Goal: Information Seeking & Learning: Find specific fact

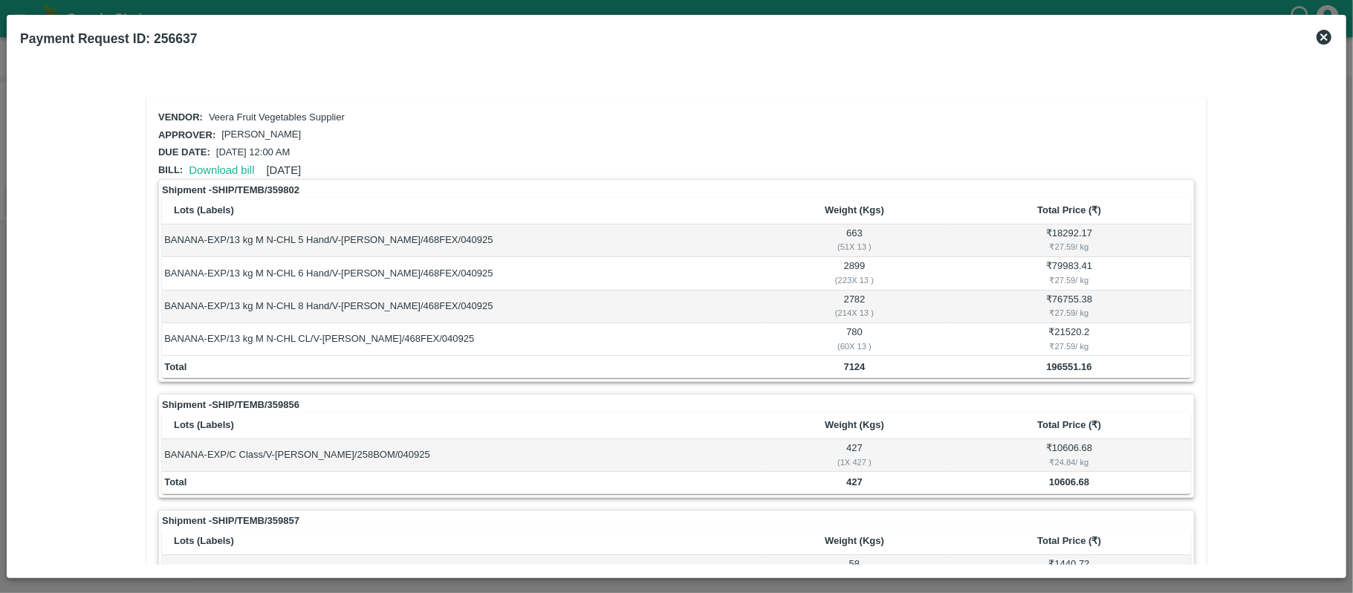
click at [1313, 37] on div "Payment Request ID: 256637" at bounding box center [676, 38] width 1325 height 33
drag, startPoint x: 1323, startPoint y: 39, endPoint x: 1327, endPoint y: 70, distance: 31.5
click at [1324, 39] on icon at bounding box center [1324, 37] width 18 height 18
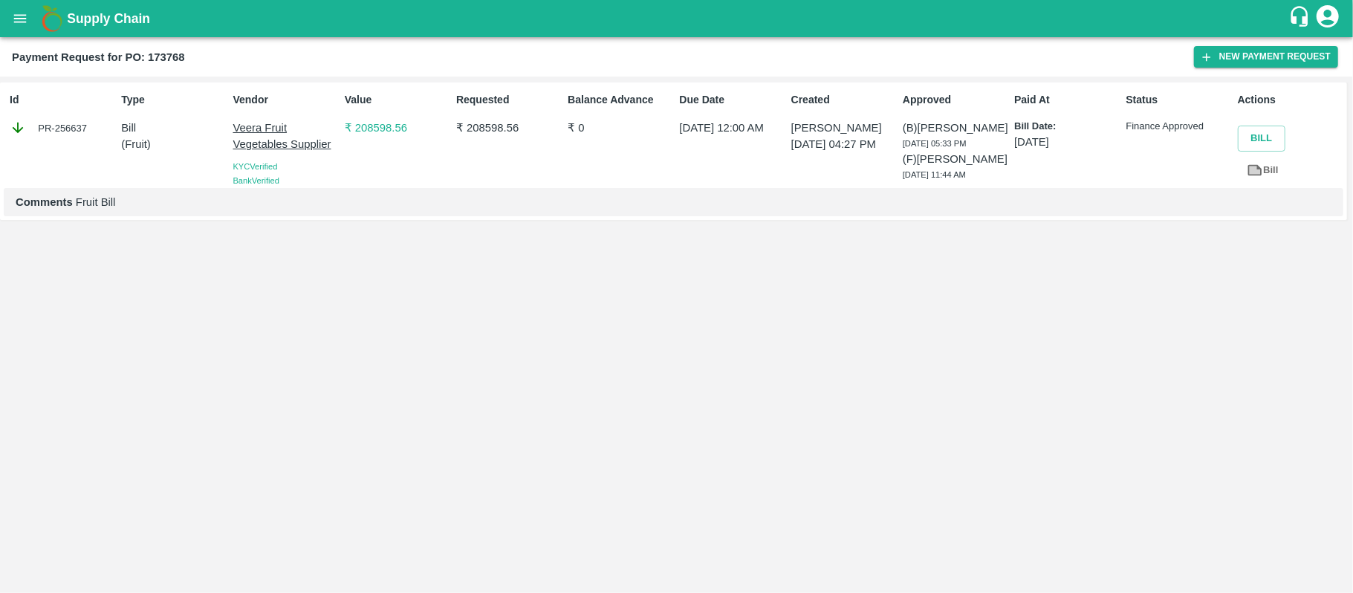
click at [21, 16] on icon "open drawer" at bounding box center [20, 18] width 16 height 16
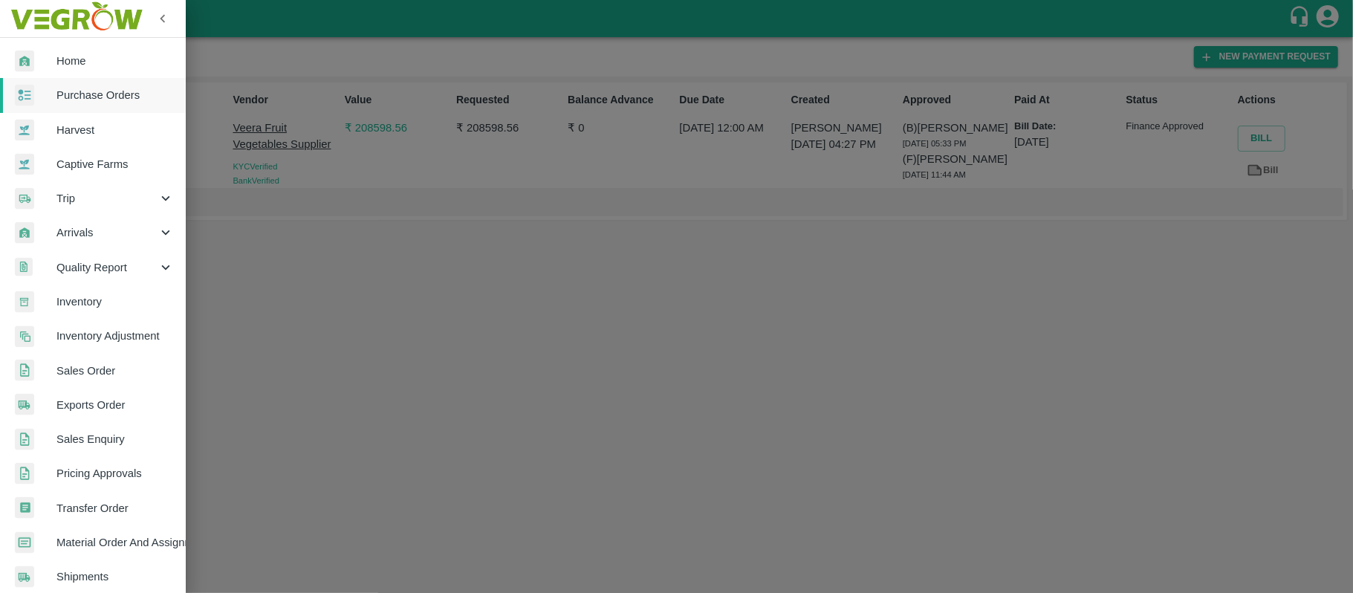
click at [82, 99] on span "Purchase Orders" at bounding box center [114, 95] width 117 height 16
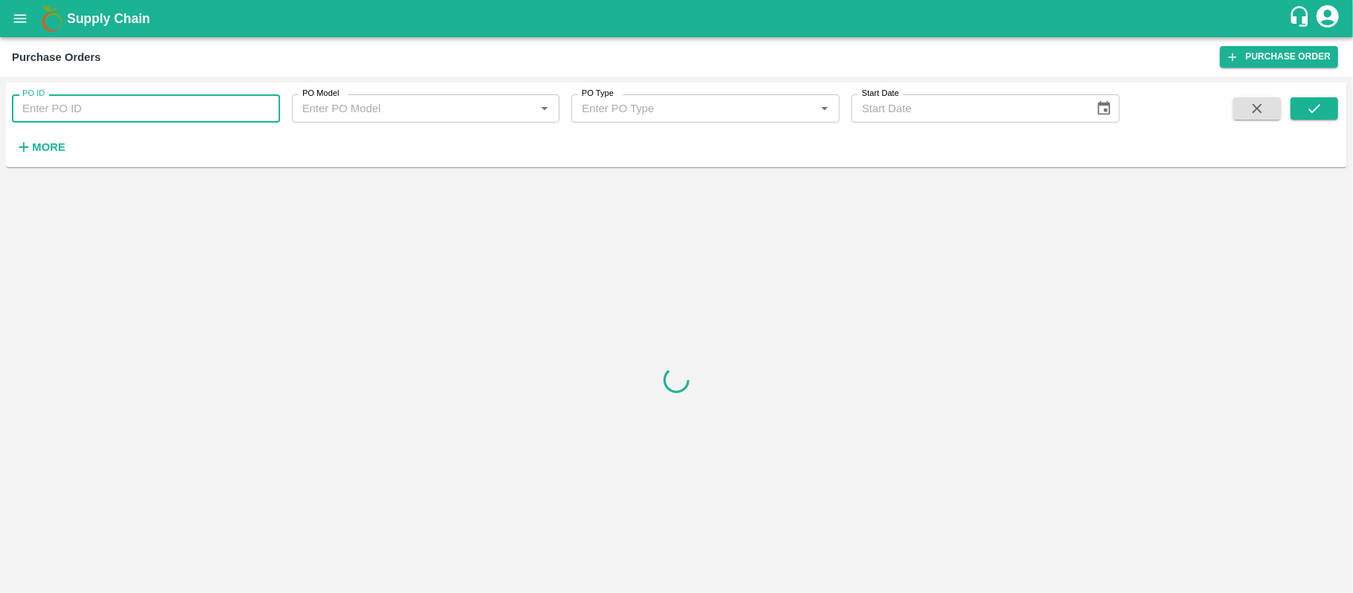
click at [144, 106] on input "PO ID" at bounding box center [146, 108] width 268 height 28
paste input "173768"
type input "173768"
click at [1318, 107] on icon "submit" at bounding box center [1315, 108] width 12 height 9
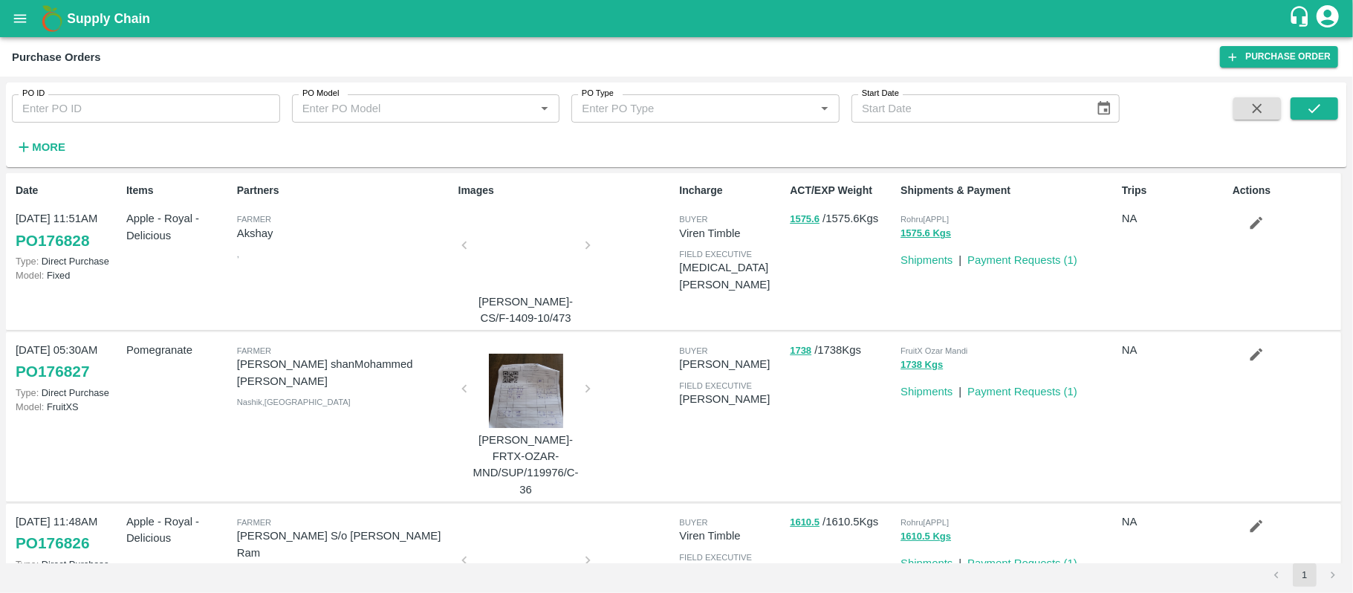
click at [178, 111] on input "PO ID" at bounding box center [146, 108] width 268 height 28
paste input "173768"
click at [1314, 104] on icon "submit" at bounding box center [1315, 108] width 16 height 16
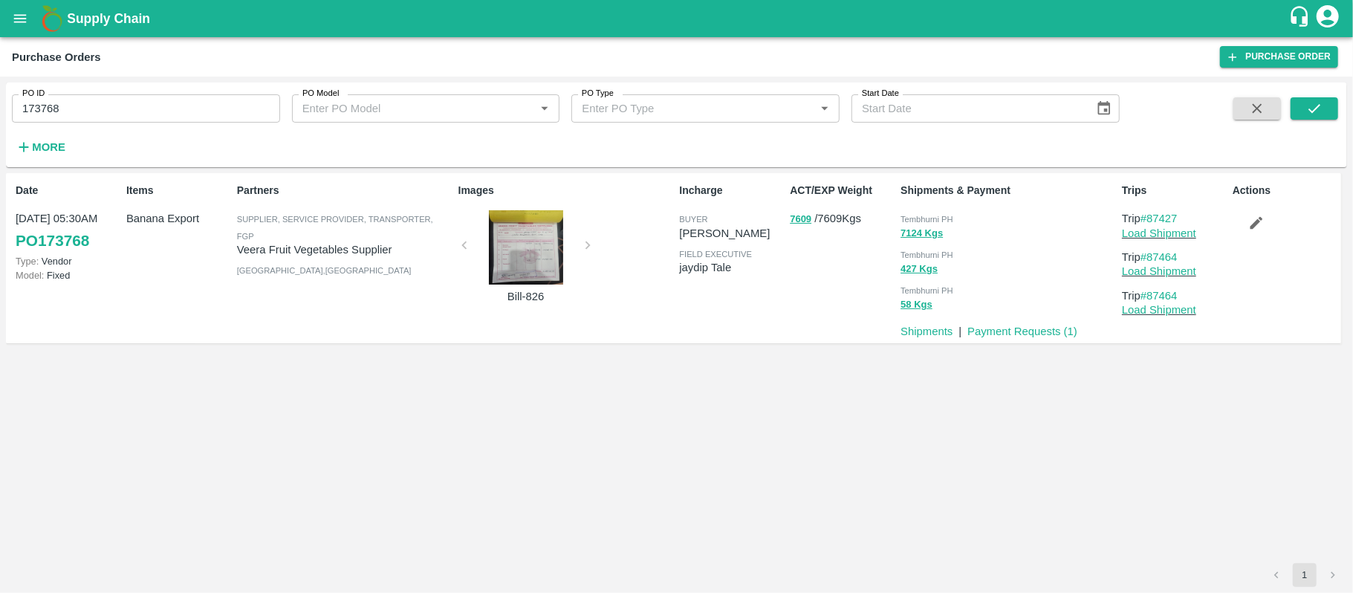
click at [933, 215] on span "Tembhurni PH" at bounding box center [927, 219] width 53 height 9
copy div "Tembhurni PH 7124 Kgs"
click at [195, 106] on input "173768" at bounding box center [146, 108] width 268 height 28
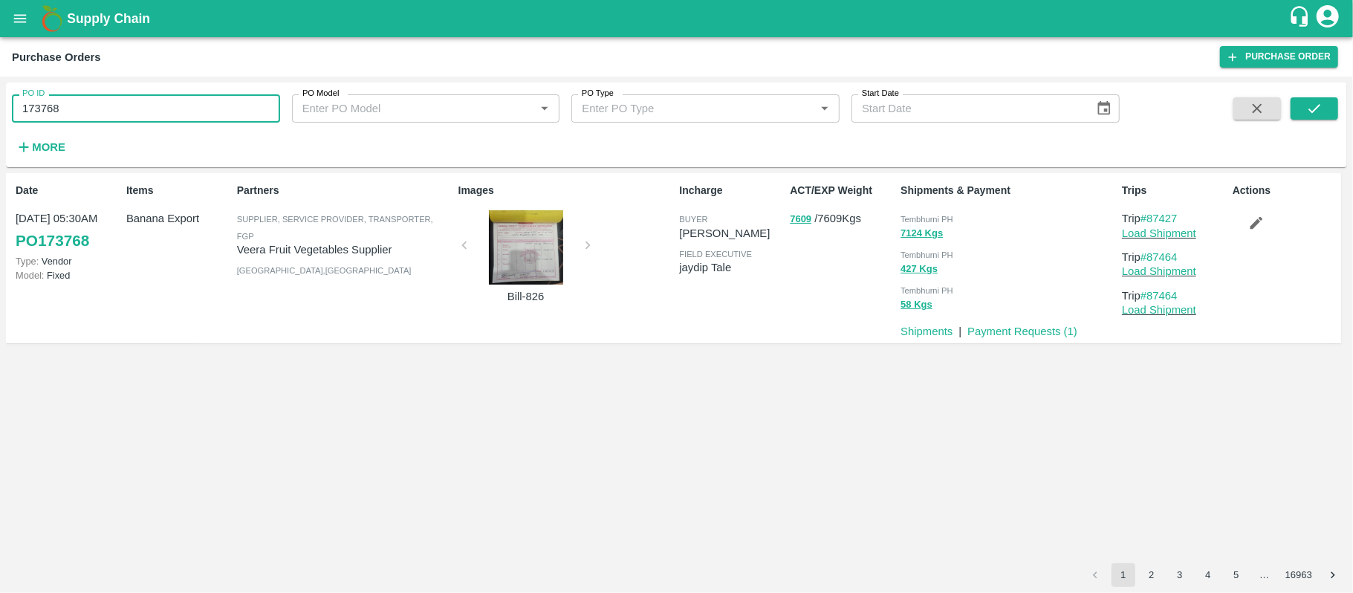
paste input "text"
click at [195, 106] on input "173879" at bounding box center [146, 108] width 268 height 28
click at [1329, 108] on button "submit" at bounding box center [1315, 108] width 48 height 22
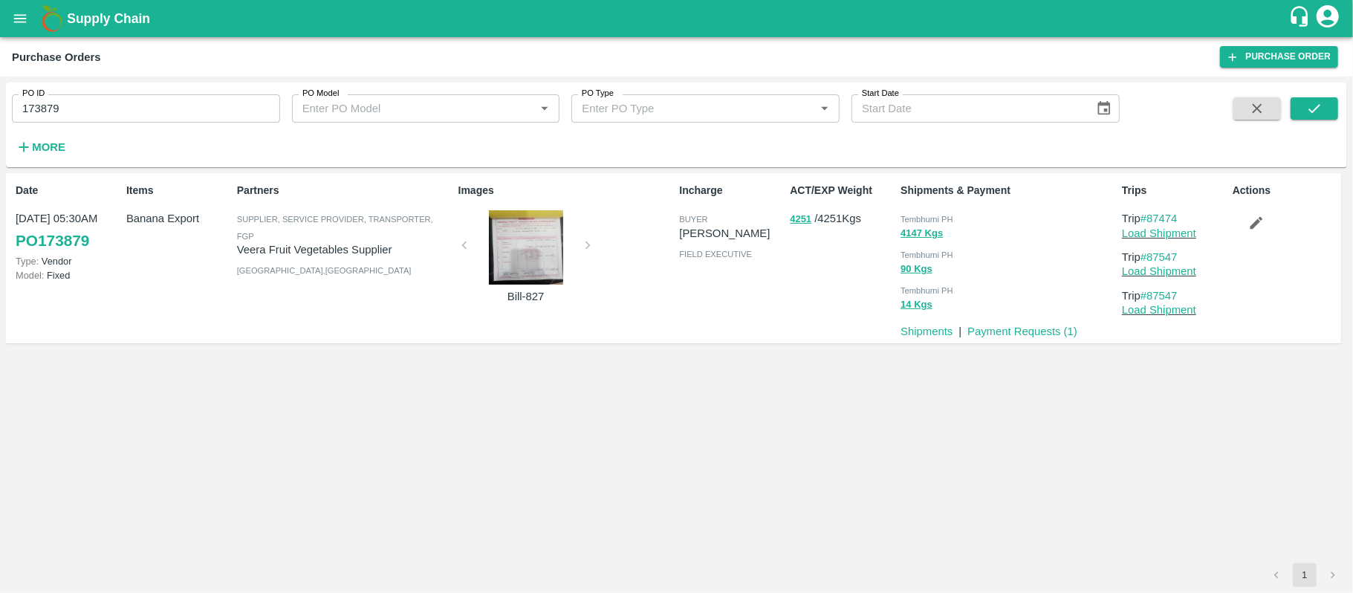
click at [952, 223] on span "Tembhurni PH" at bounding box center [927, 219] width 53 height 9
copy div "Tembhurni PH 4147 Kgs"
click at [167, 105] on input "173879" at bounding box center [146, 108] width 268 height 28
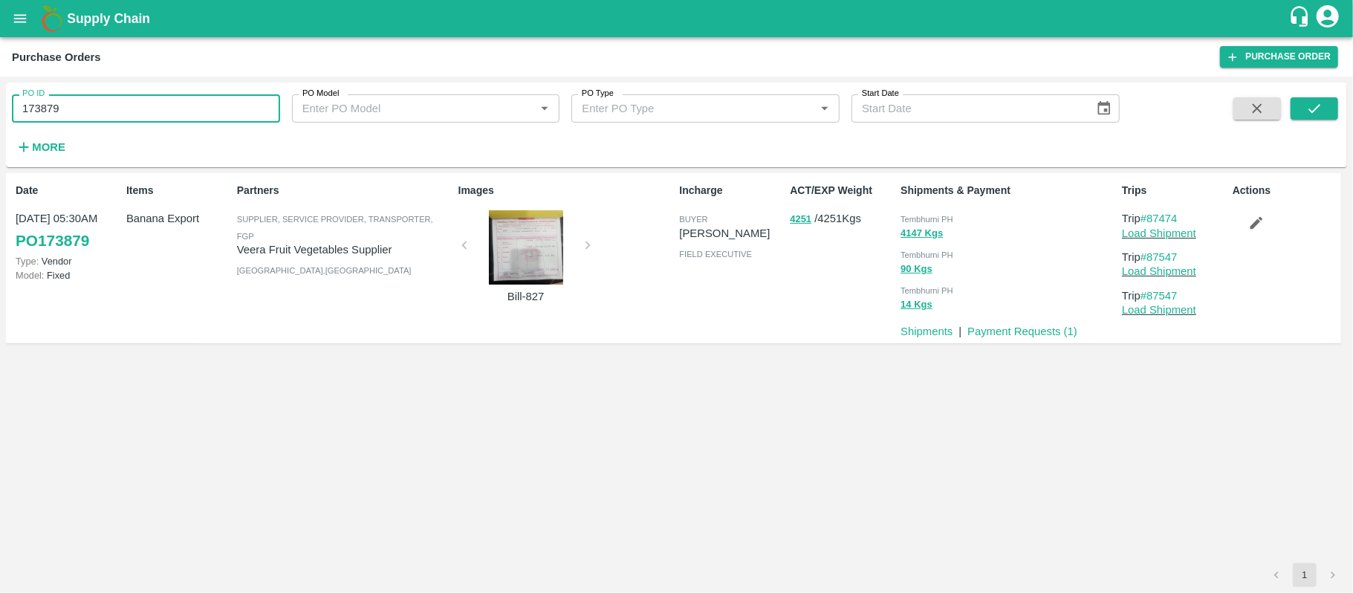
click at [167, 105] on input "173879" at bounding box center [146, 108] width 268 height 28
paste input "text"
click at [1318, 113] on icon "submit" at bounding box center [1315, 108] width 16 height 16
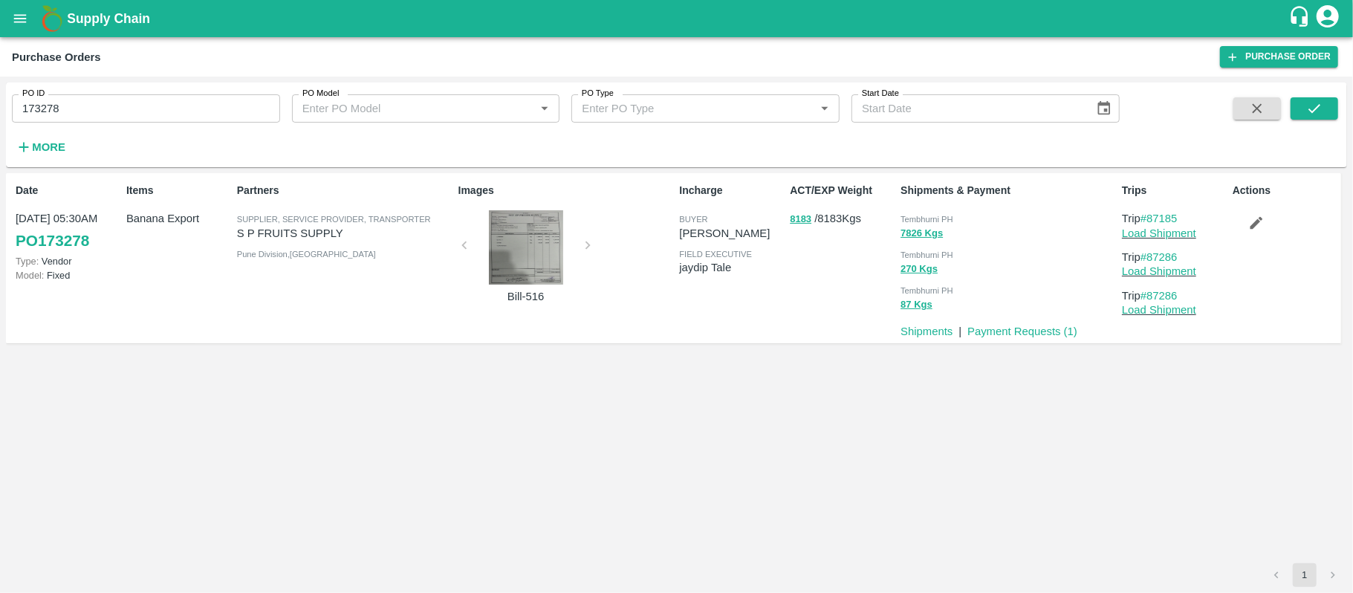
click at [948, 220] on span "Tembhurni PH" at bounding box center [927, 219] width 53 height 9
copy div "Tembhurni PH 7826 Kgs"
drag, startPoint x: 215, startPoint y: 86, endPoint x: 212, endPoint y: 94, distance: 8.0
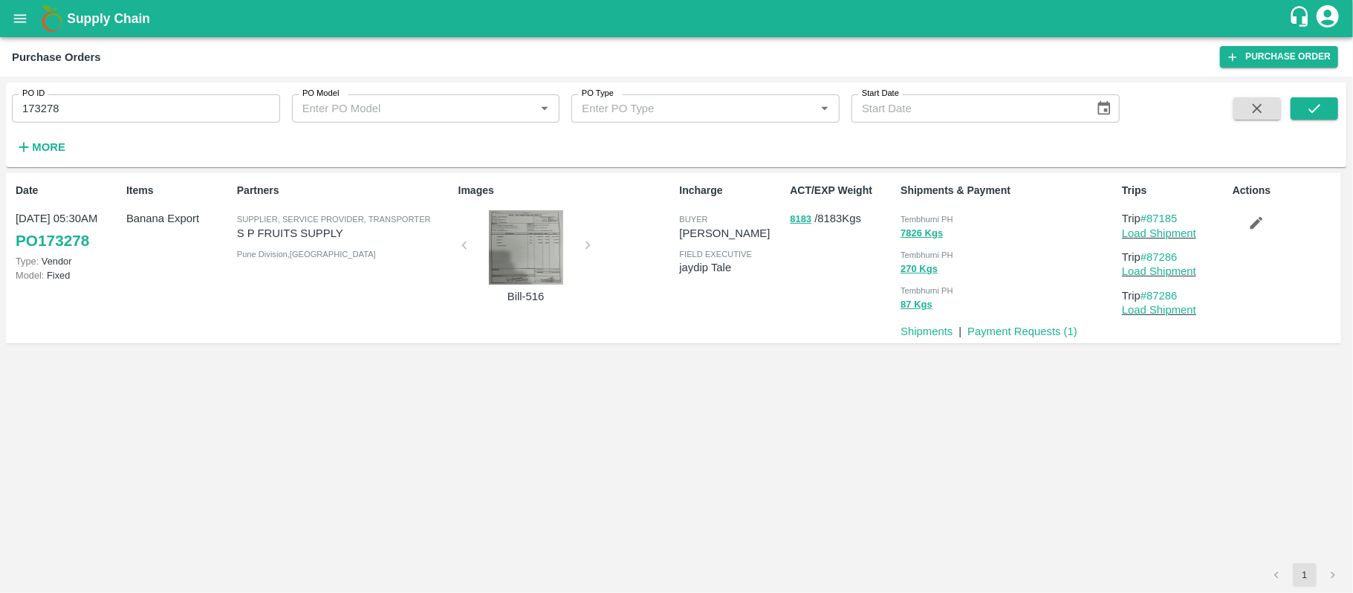
click at [215, 89] on div "PO ID 173278 PO ID" at bounding box center [140, 102] width 280 height 40
click at [213, 103] on input "173278" at bounding box center [146, 108] width 268 height 28
paste input "text"
click at [1310, 109] on icon "submit" at bounding box center [1315, 108] width 12 height 9
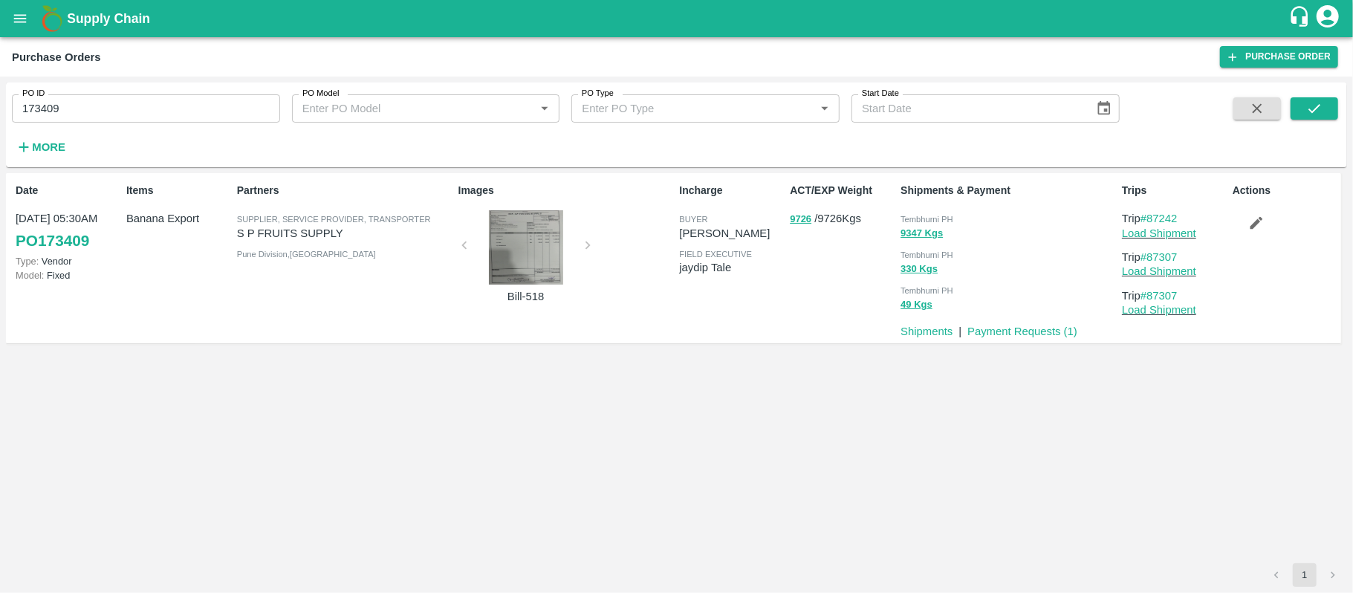
click at [935, 221] on span "Tembhurni PH" at bounding box center [927, 219] width 53 height 9
copy div "Tembhurni PH 9347 Kgs"
click at [171, 107] on input "173409" at bounding box center [146, 108] width 268 height 28
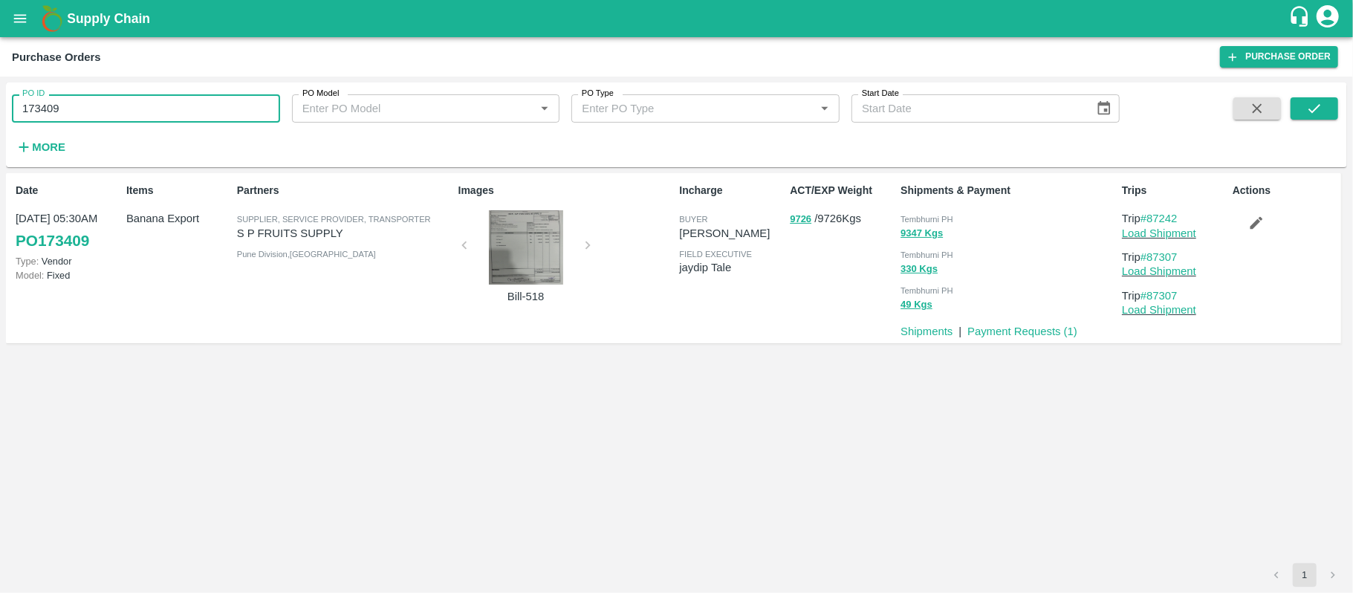
paste input "text"
click at [171, 107] on input "173409173553" at bounding box center [146, 108] width 268 height 28
click at [132, 106] on input "173409173553" at bounding box center [146, 108] width 268 height 28
paste input "text"
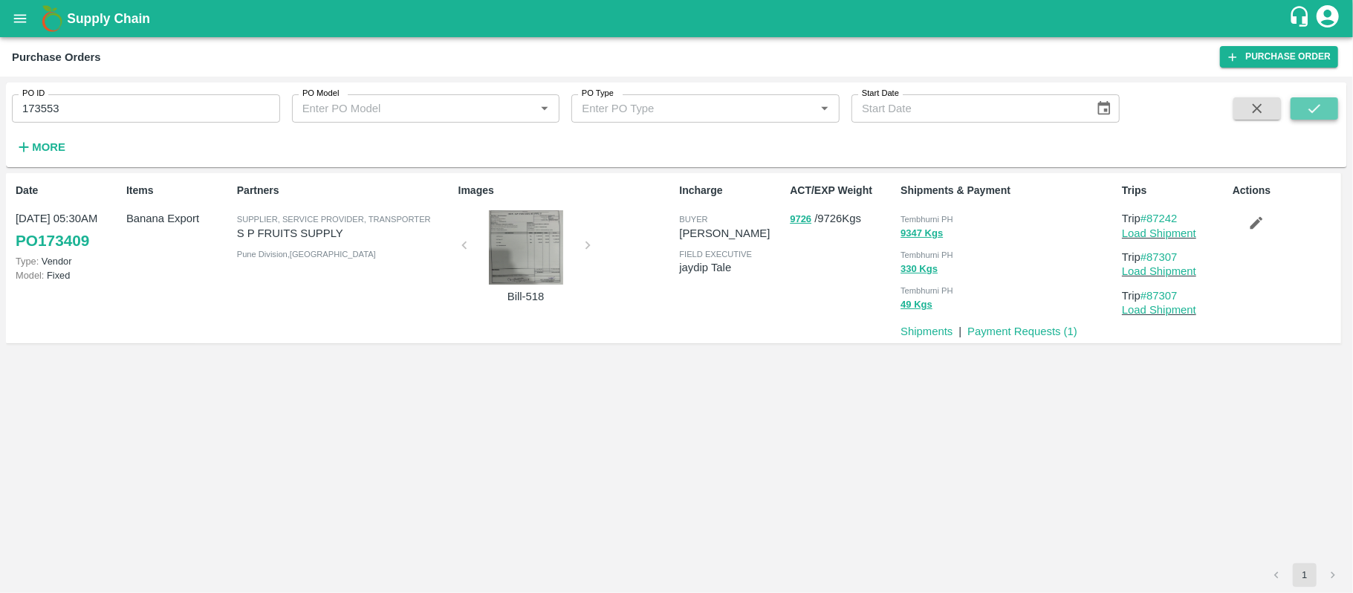
click at [1304, 103] on button "submit" at bounding box center [1315, 108] width 48 height 22
click at [960, 217] on div "Tembhurni PH" at bounding box center [1009, 218] width 216 height 16
click at [959, 217] on div "Tembhurni PH" at bounding box center [1009, 218] width 216 height 16
copy div "Tembhurni PH 7826 Kgs"
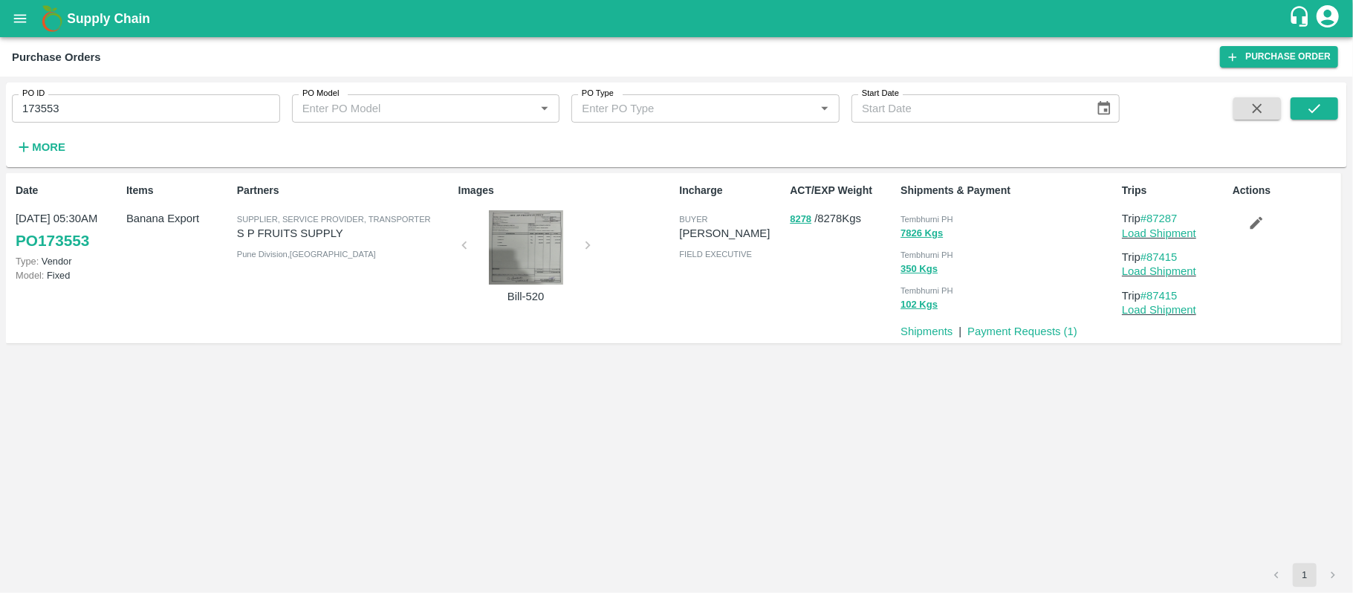
click at [193, 123] on div "PO ID 173553 PO ID PO Model PO Model   * PO Type PO Type   * Start Date Start D…" at bounding box center [560, 120] width 1120 height 77
click at [192, 111] on input "173553" at bounding box center [146, 108] width 268 height 28
paste input "text"
click at [192, 111] on input "173620" at bounding box center [146, 108] width 268 height 28
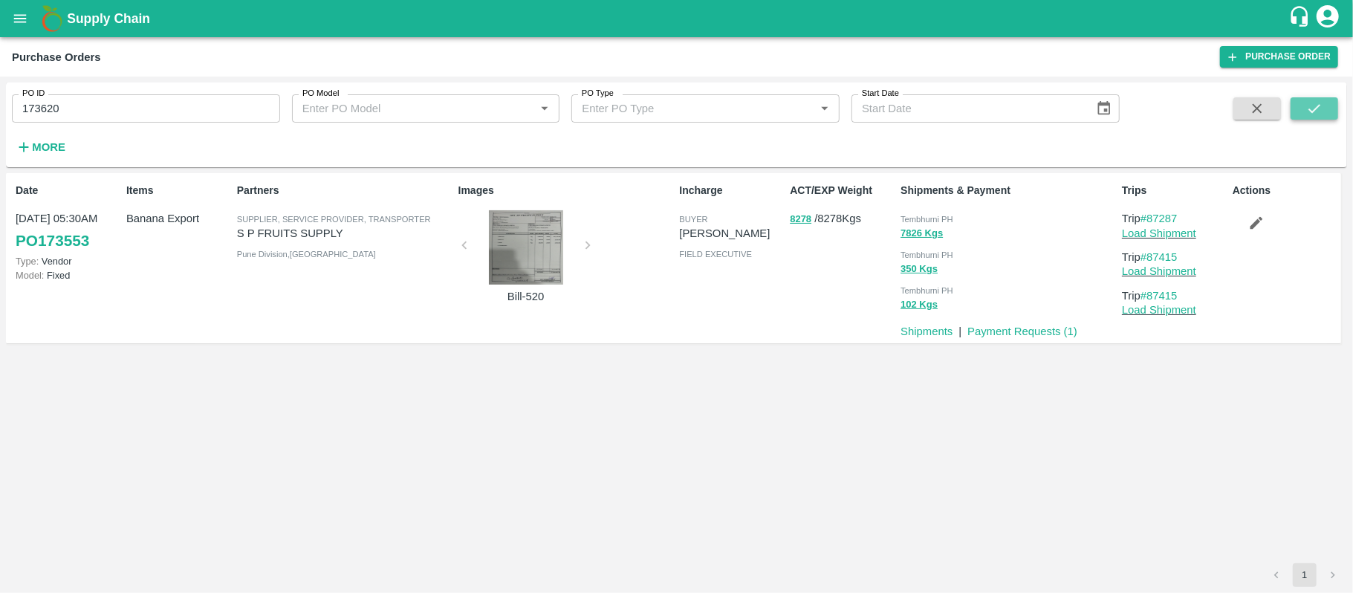
click at [1324, 113] on button "submit" at bounding box center [1315, 108] width 48 height 22
click at [947, 227] on div "8528 Kgs" at bounding box center [1009, 233] width 216 height 17
click at [947, 226] on div "8528 Kgs" at bounding box center [1009, 233] width 216 height 17
copy div "Tembhurni PH 398 Kgs"
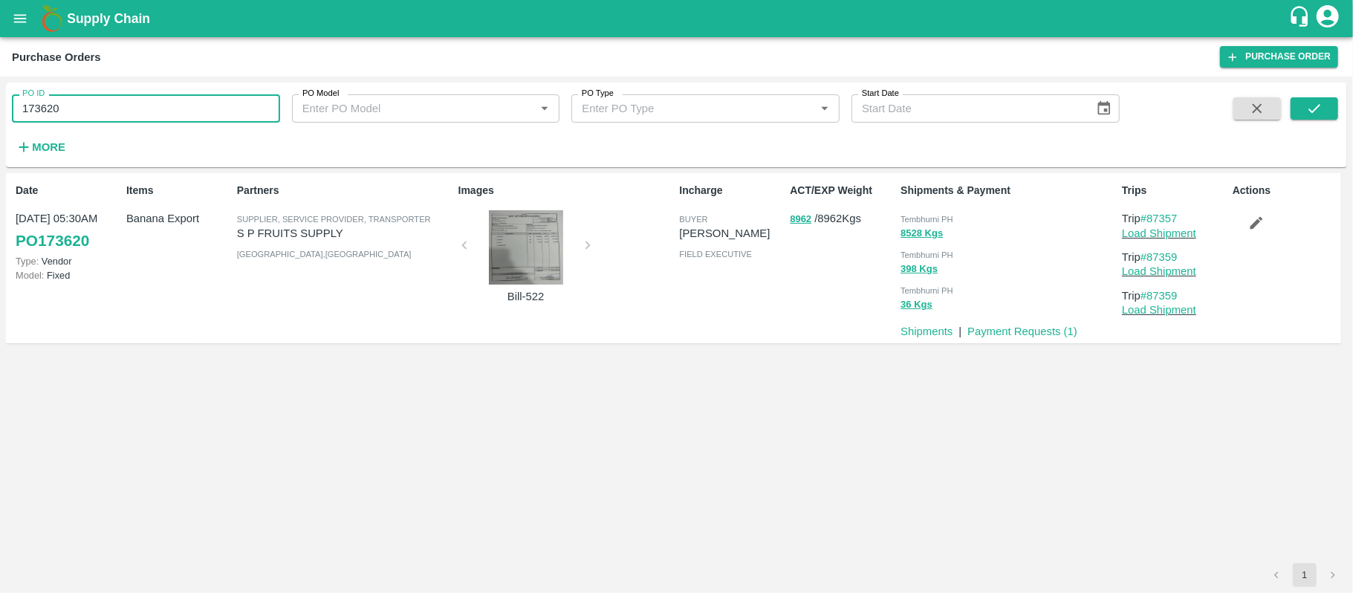
click at [114, 114] on input "173620" at bounding box center [146, 108] width 268 height 28
paste input "text"
click at [1305, 111] on button "submit" at bounding box center [1315, 108] width 48 height 22
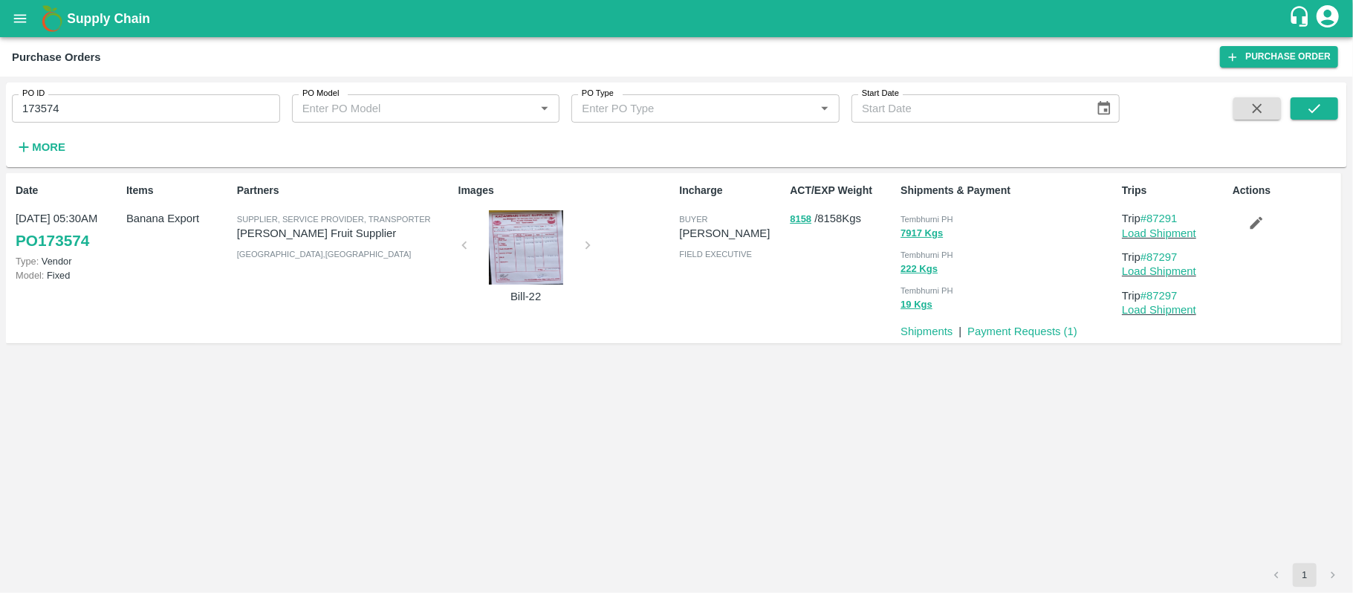
click at [902, 215] on span "Tembhurni PH" at bounding box center [927, 219] width 53 height 9
click at [928, 213] on div "Tembhurni PH" at bounding box center [1009, 218] width 216 height 16
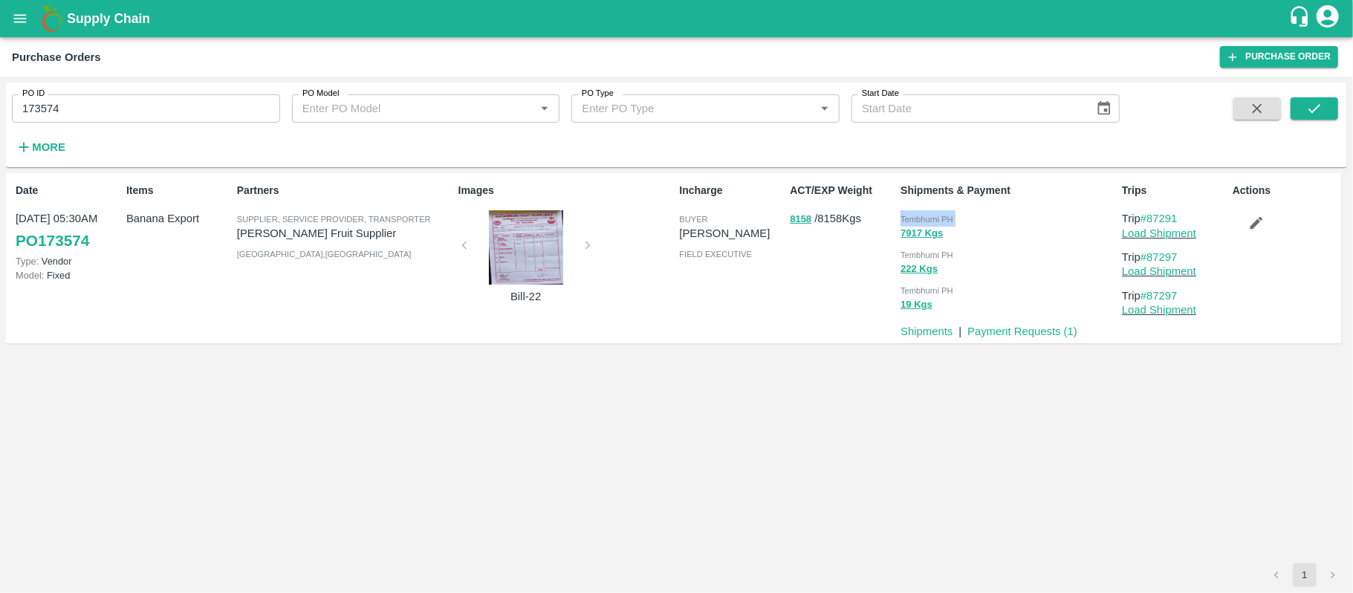
click at [928, 213] on div "Tembhurni PH" at bounding box center [1009, 218] width 216 height 16
copy div "Tembhurni PH 7917 Kgs"
click at [149, 123] on input "173574" at bounding box center [146, 108] width 268 height 28
paste input "text"
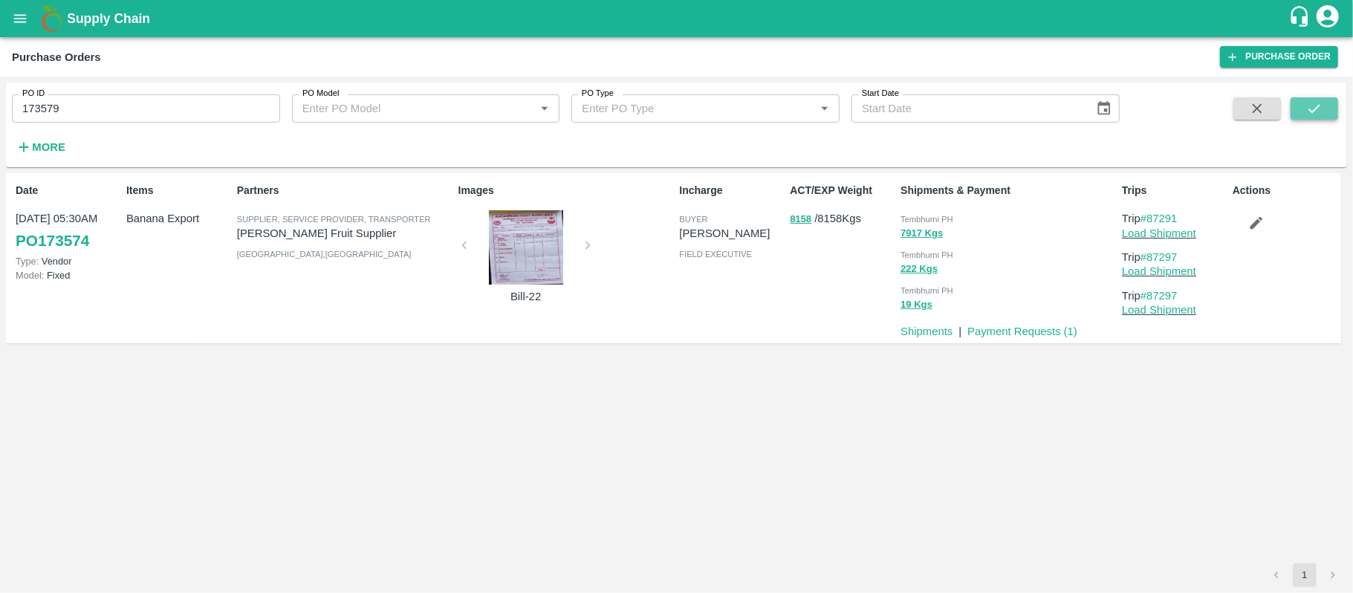
click at [1313, 117] on icon "submit" at bounding box center [1315, 108] width 16 height 16
click at [943, 218] on span "Tembhurni PH" at bounding box center [927, 219] width 53 height 9
copy div "Tembhurni PH 5889 Kgs"
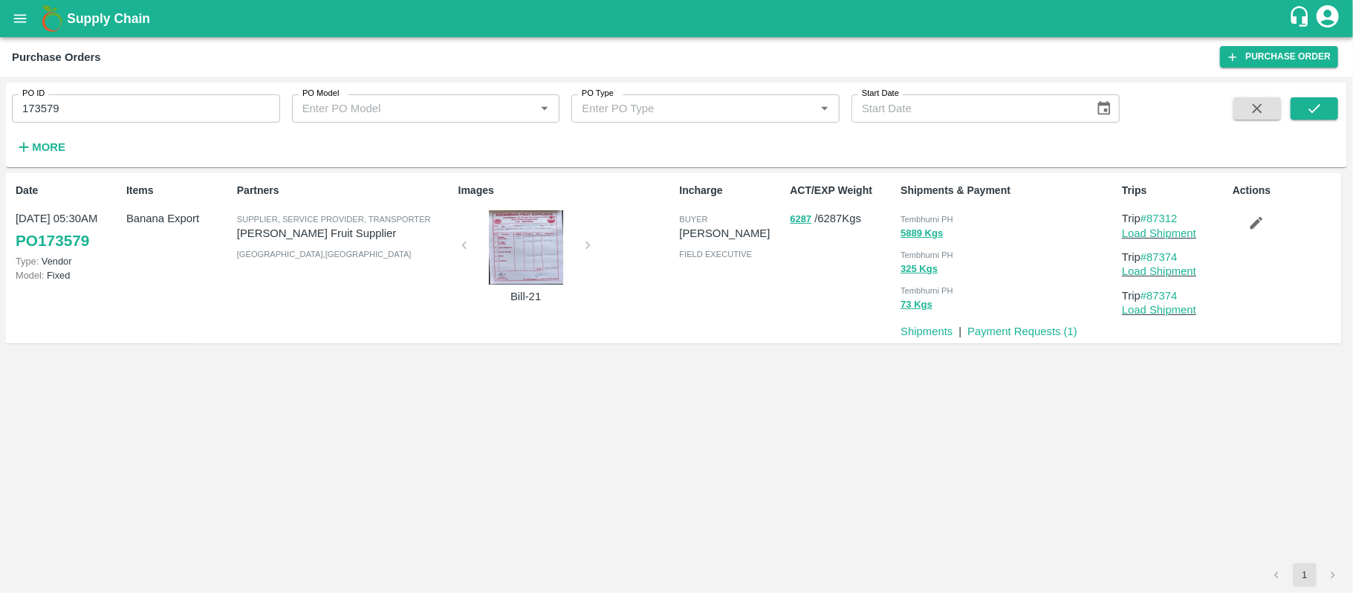
click at [149, 116] on input "173579" at bounding box center [146, 108] width 268 height 28
paste input "text"
click at [149, 116] on input "173579" at bounding box center [146, 108] width 268 height 28
click at [1313, 101] on icon "submit" at bounding box center [1315, 108] width 16 height 16
click at [943, 216] on span "Tembhurni PH" at bounding box center [927, 219] width 53 height 9
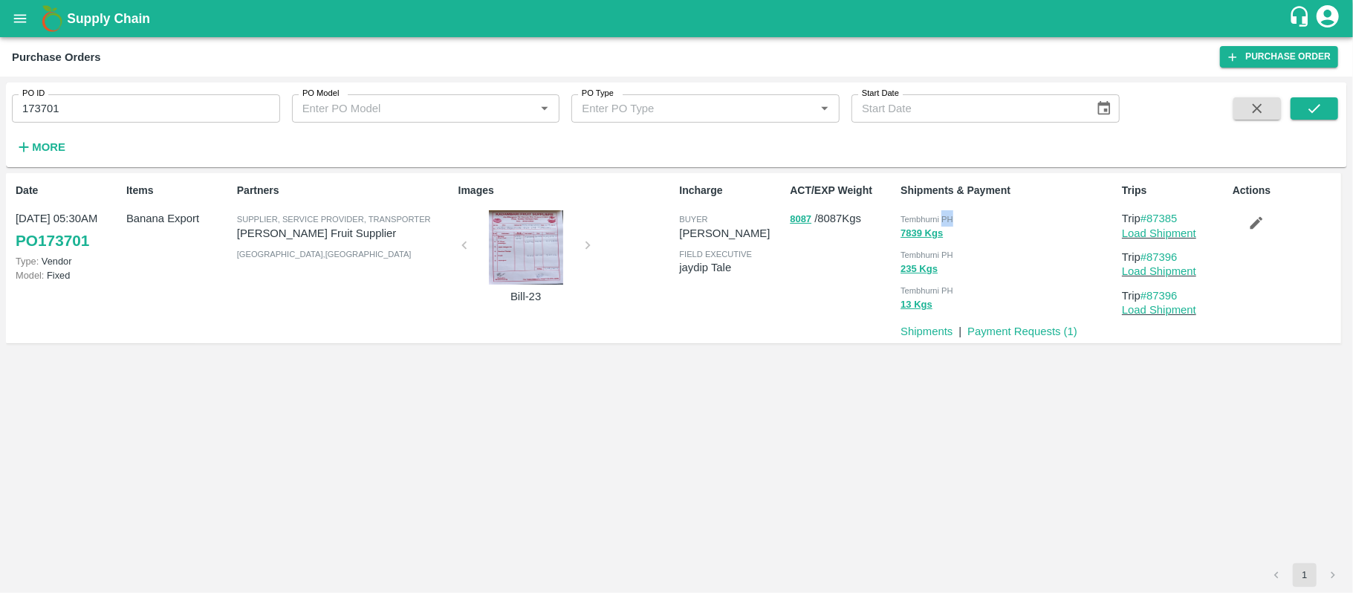
click at [943, 216] on span "Tembhurni PH" at bounding box center [927, 219] width 53 height 9
copy div "Tembhurni PH 7839 Kgs"
click at [144, 108] on input "173701" at bounding box center [146, 108] width 268 height 28
paste input "text"
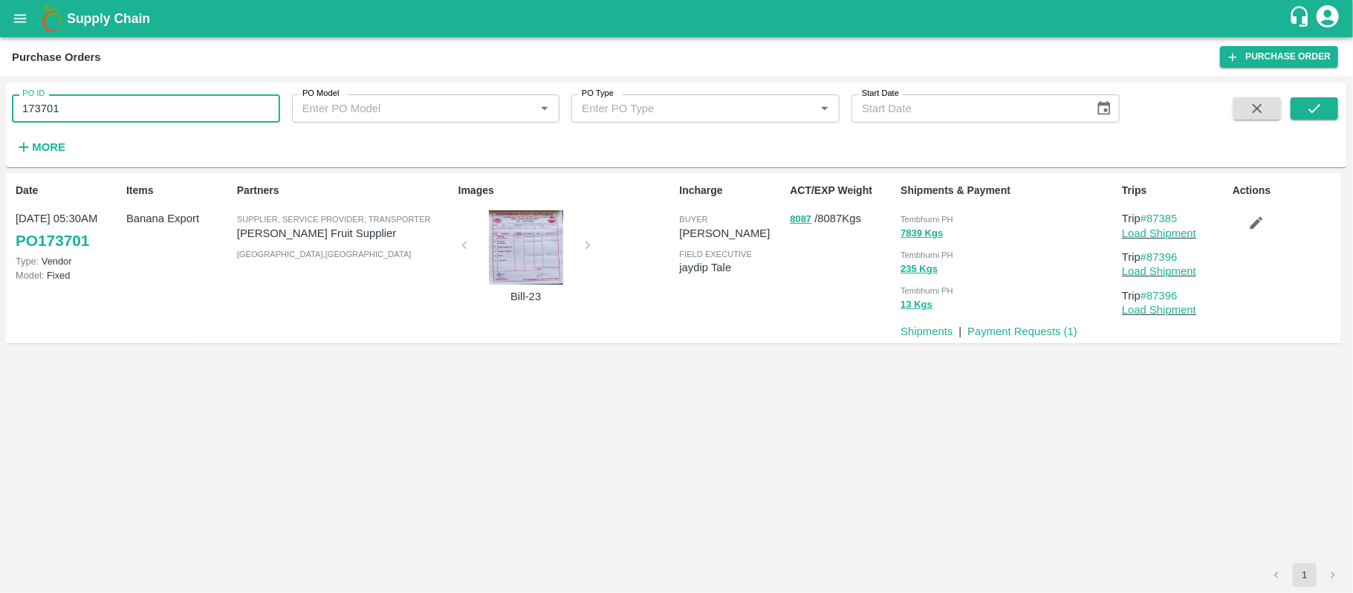
click at [144, 108] on input "173701" at bounding box center [146, 108] width 268 height 28
click at [1315, 113] on icon "submit" at bounding box center [1315, 108] width 16 height 16
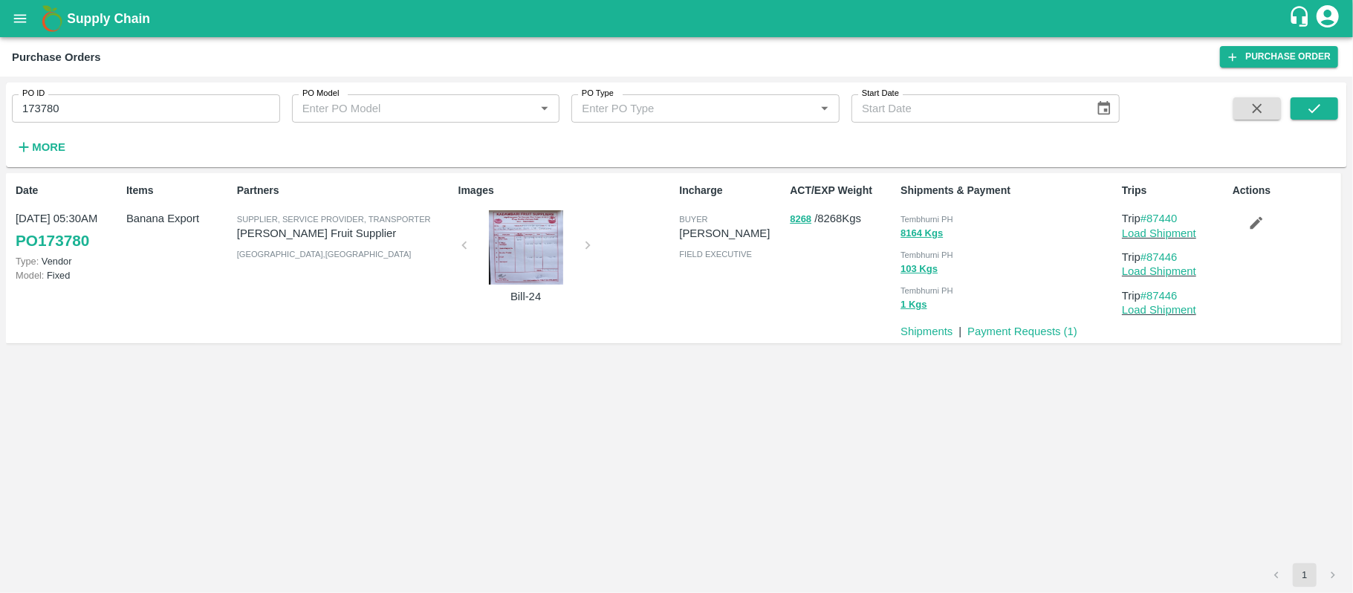
click at [902, 217] on span "Tembhurni PH" at bounding box center [927, 219] width 53 height 9
copy div "Tembhurni PH 8164 Kgs"
click at [100, 114] on input "173780" at bounding box center [146, 108] width 268 height 28
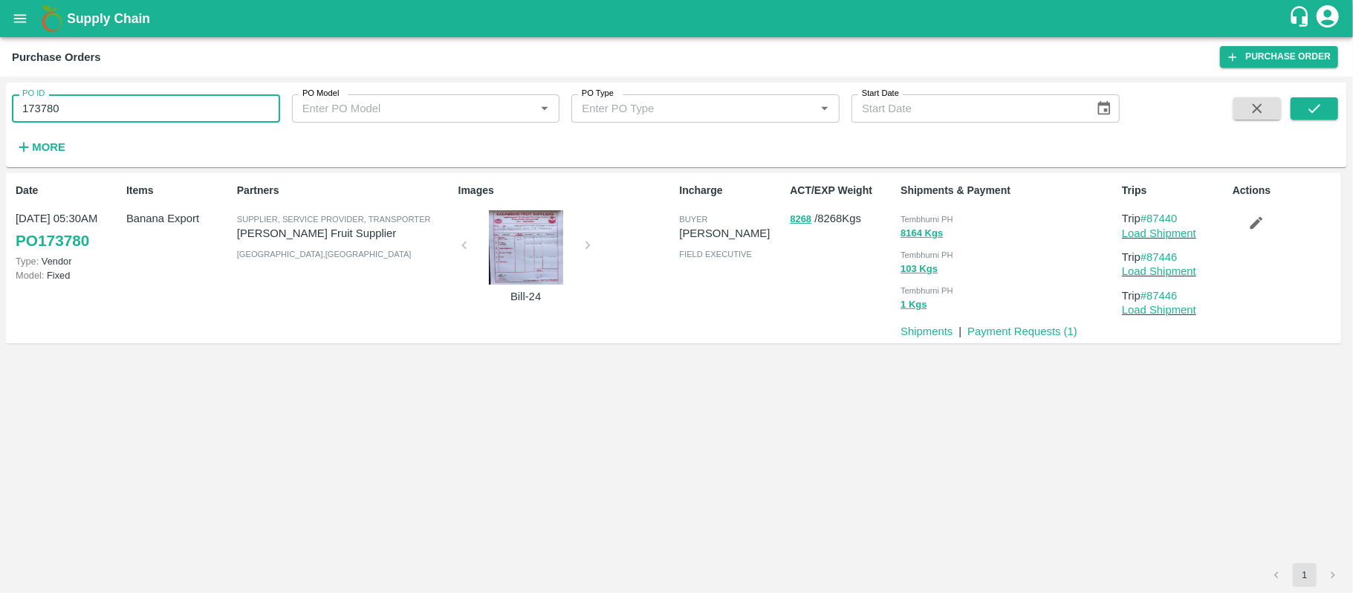
paste input "text"
click at [100, 114] on input "173780" at bounding box center [146, 108] width 268 height 28
click at [1313, 100] on icon "submit" at bounding box center [1315, 108] width 16 height 16
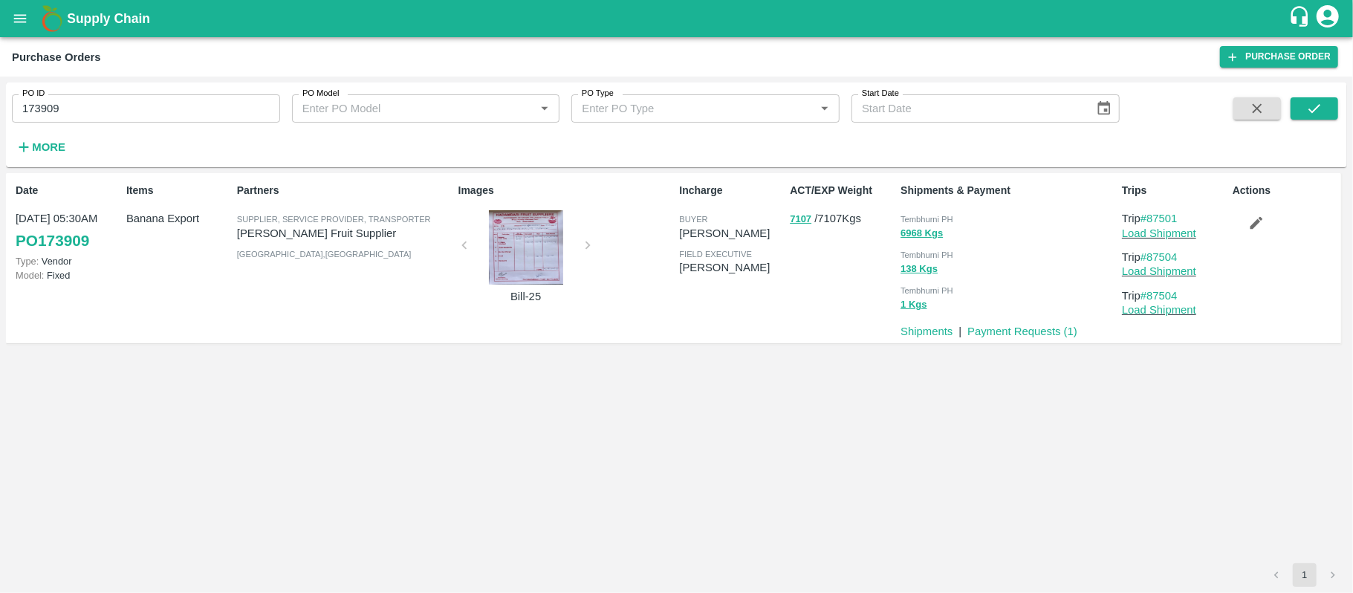
click at [931, 216] on span "Tembhurni PH" at bounding box center [927, 219] width 53 height 9
click at [164, 110] on input "173909" at bounding box center [146, 108] width 268 height 28
paste input "text"
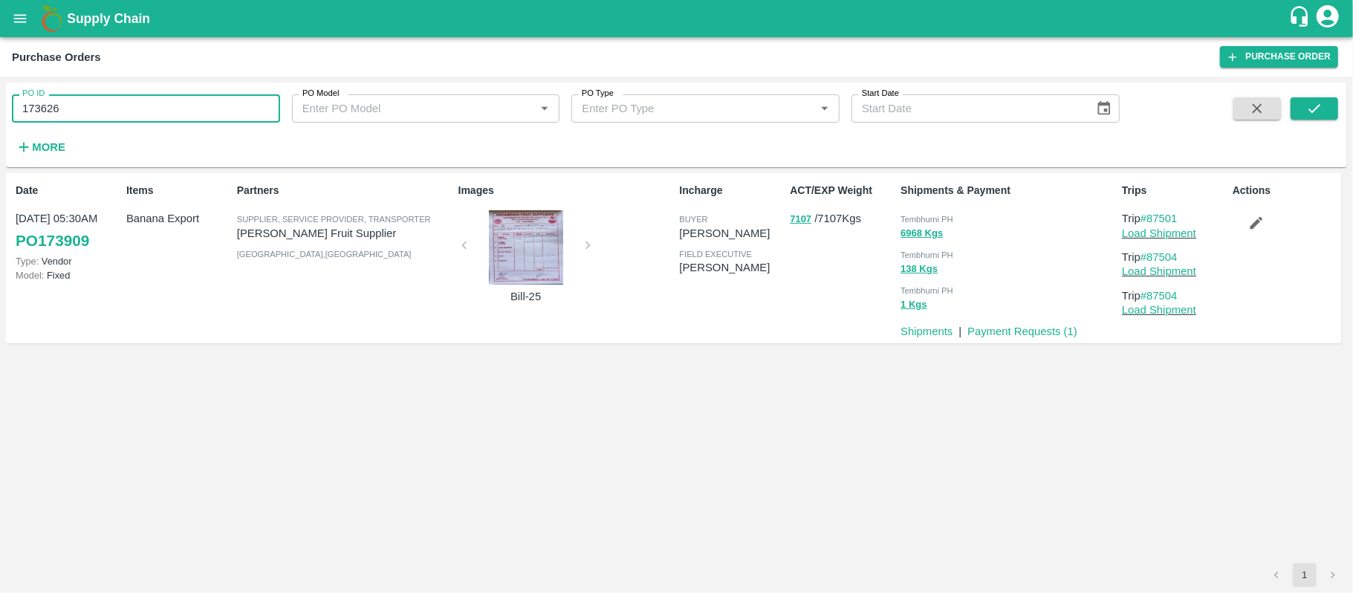
click at [164, 110] on input "173626" at bounding box center [146, 108] width 268 height 28
click at [1314, 114] on icon "submit" at bounding box center [1315, 108] width 16 height 16
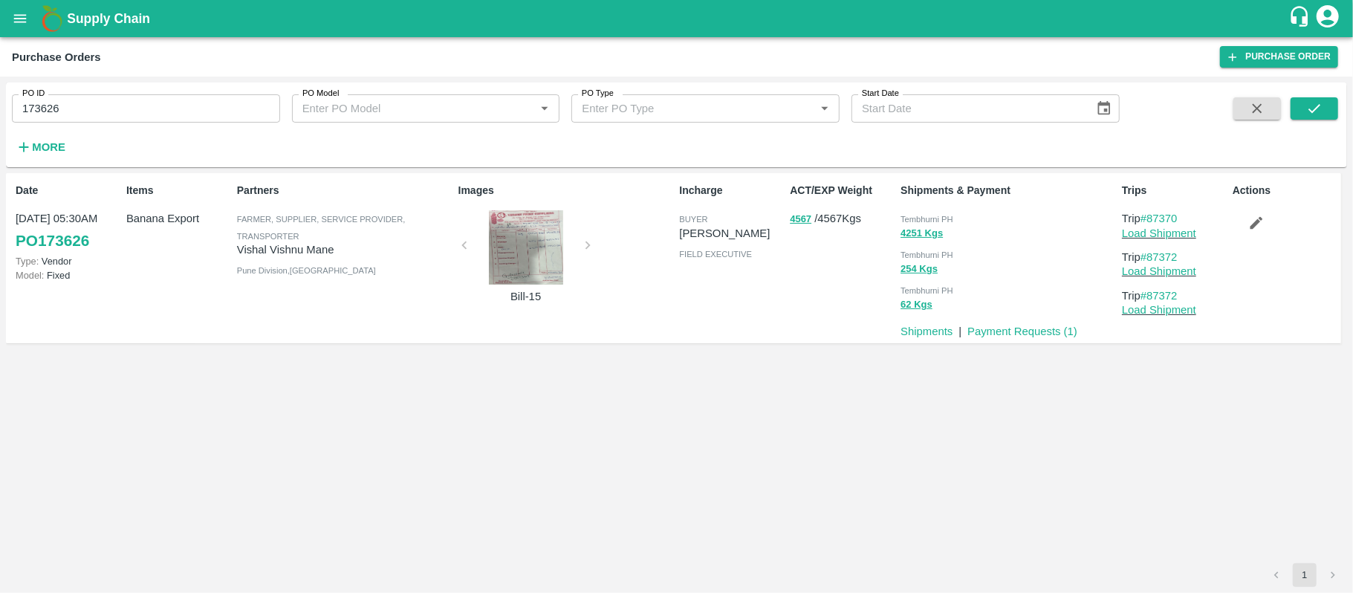
click at [952, 212] on div "Tembhurni PH" at bounding box center [1009, 218] width 216 height 16
click at [950, 212] on div "Tembhurni PH" at bounding box center [1009, 218] width 216 height 16
click at [168, 113] on input "173626" at bounding box center [146, 108] width 268 height 28
paste input "text"
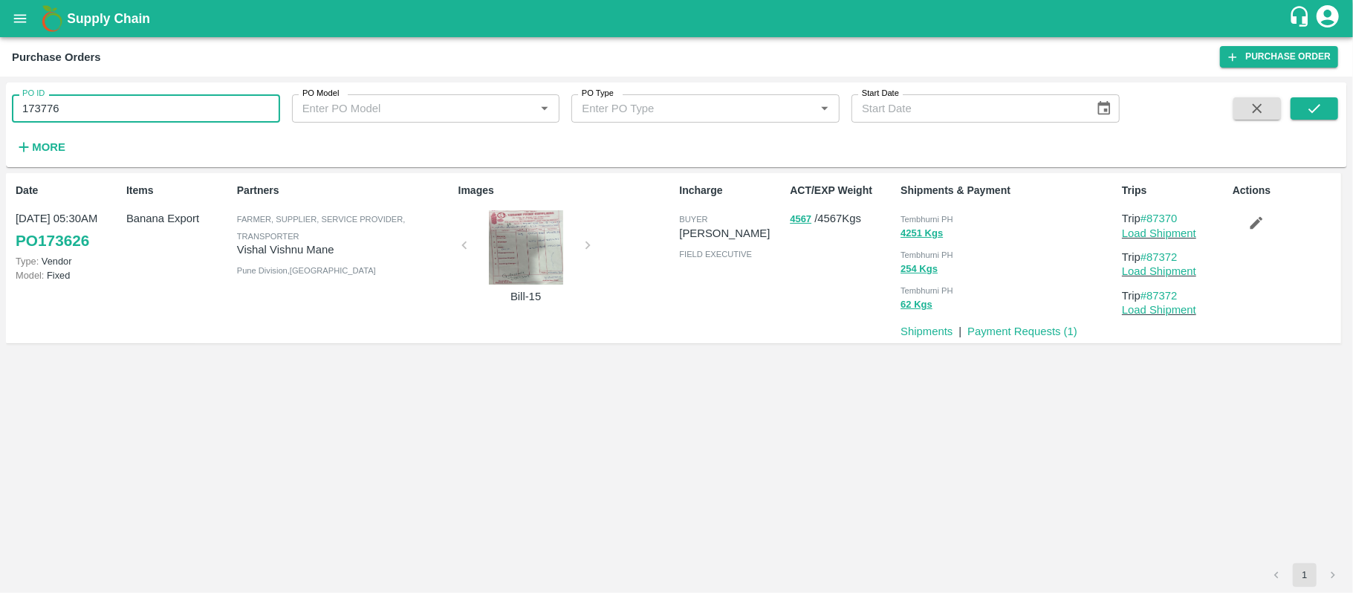
click at [168, 113] on input "173776" at bounding box center [146, 108] width 268 height 28
click at [1315, 119] on button "submit" at bounding box center [1315, 108] width 48 height 22
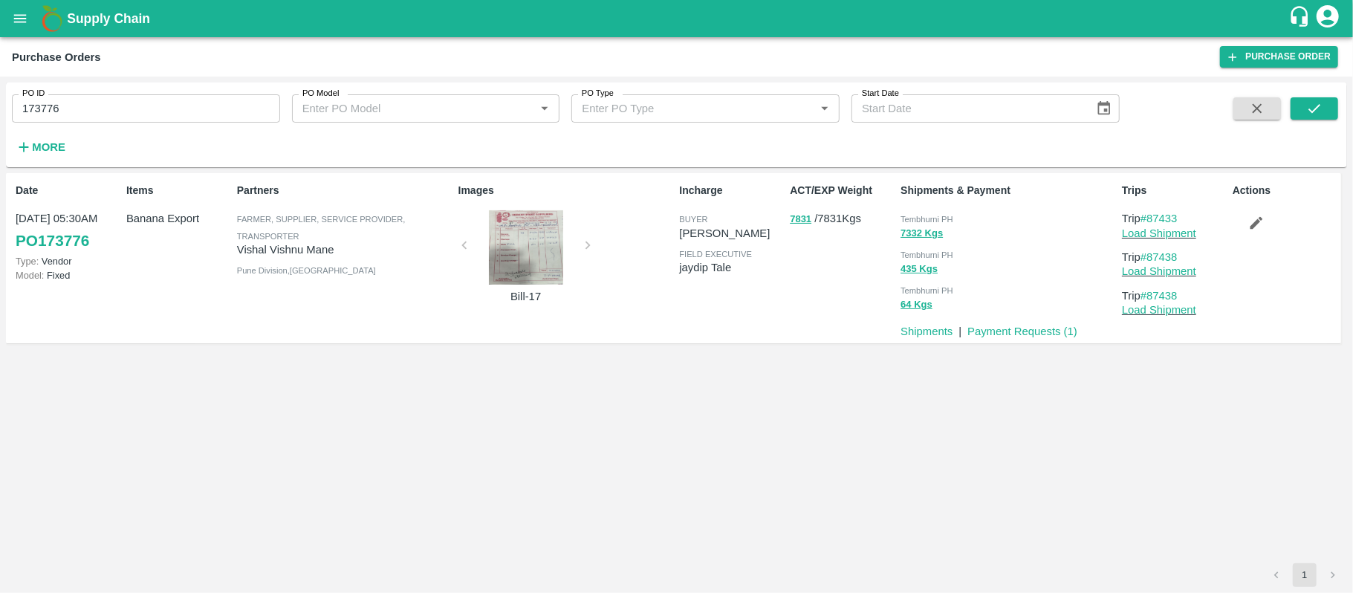
click at [957, 216] on div "Tembhurni PH" at bounding box center [1009, 218] width 216 height 16
click at [956, 216] on div "Tembhurni PH" at bounding box center [1009, 218] width 216 height 16
click at [184, 114] on input "173776" at bounding box center [146, 108] width 268 height 28
paste input "text"
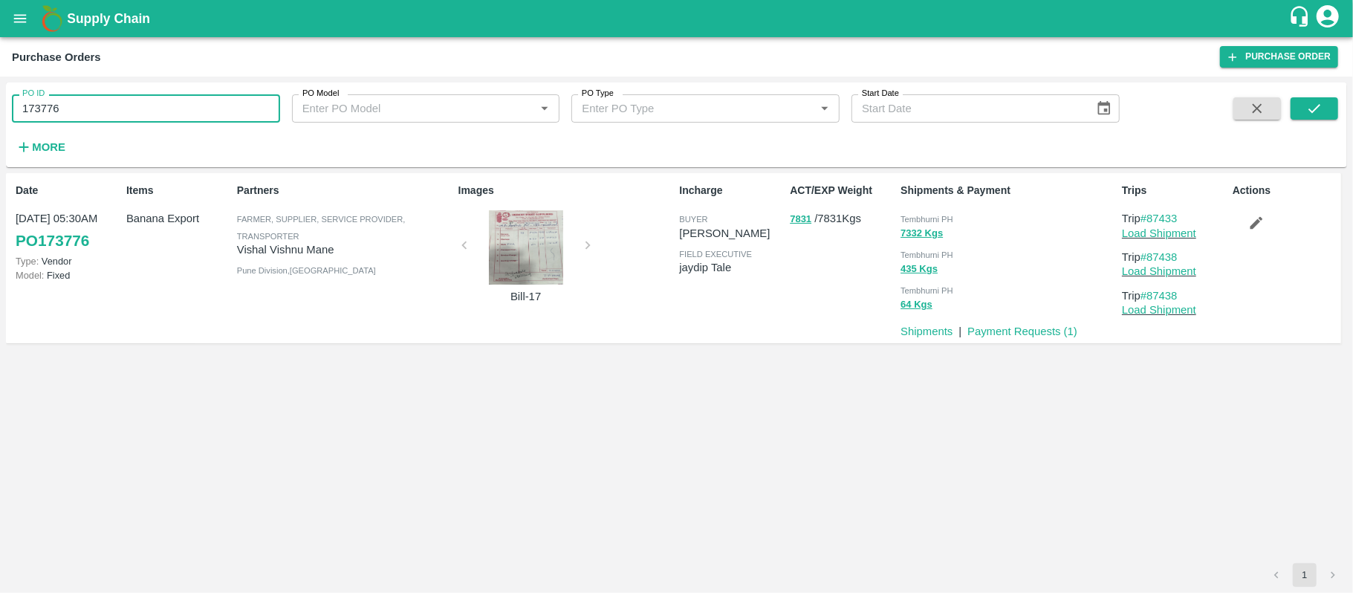
click at [184, 114] on input "173776" at bounding box center [146, 108] width 268 height 28
click at [1305, 107] on button "submit" at bounding box center [1315, 108] width 48 height 22
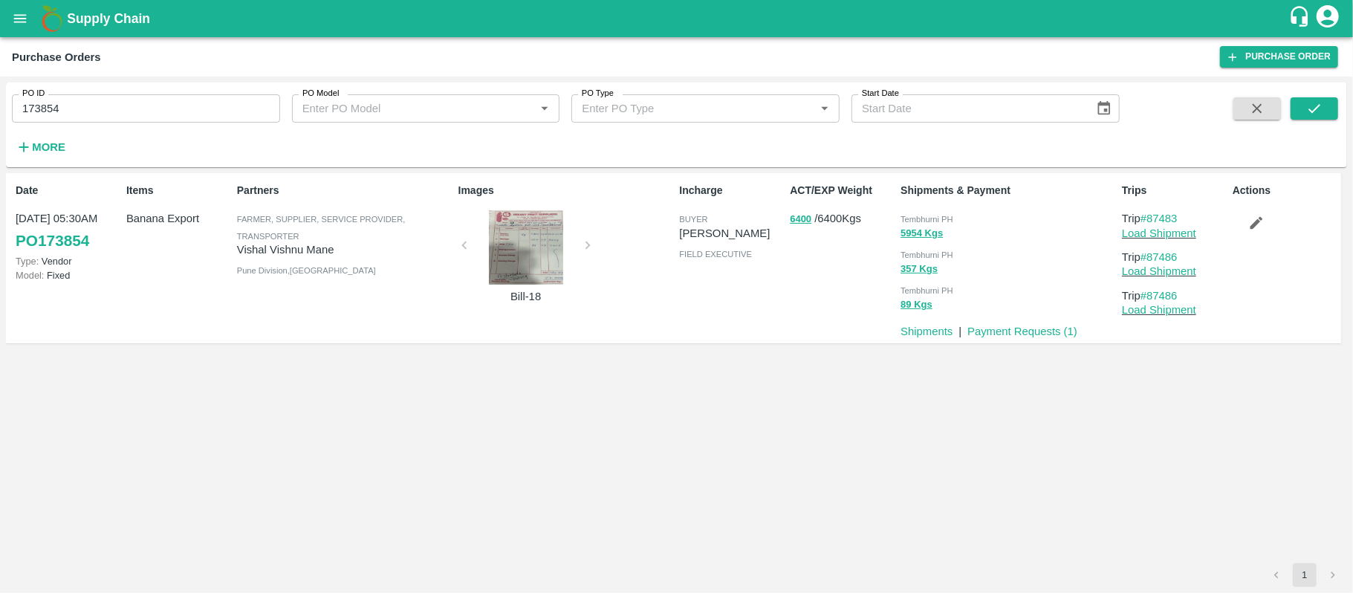
click at [943, 216] on span "Tembhurni PH" at bounding box center [927, 219] width 53 height 9
click at [182, 103] on input "173854" at bounding box center [146, 108] width 268 height 28
paste input "text"
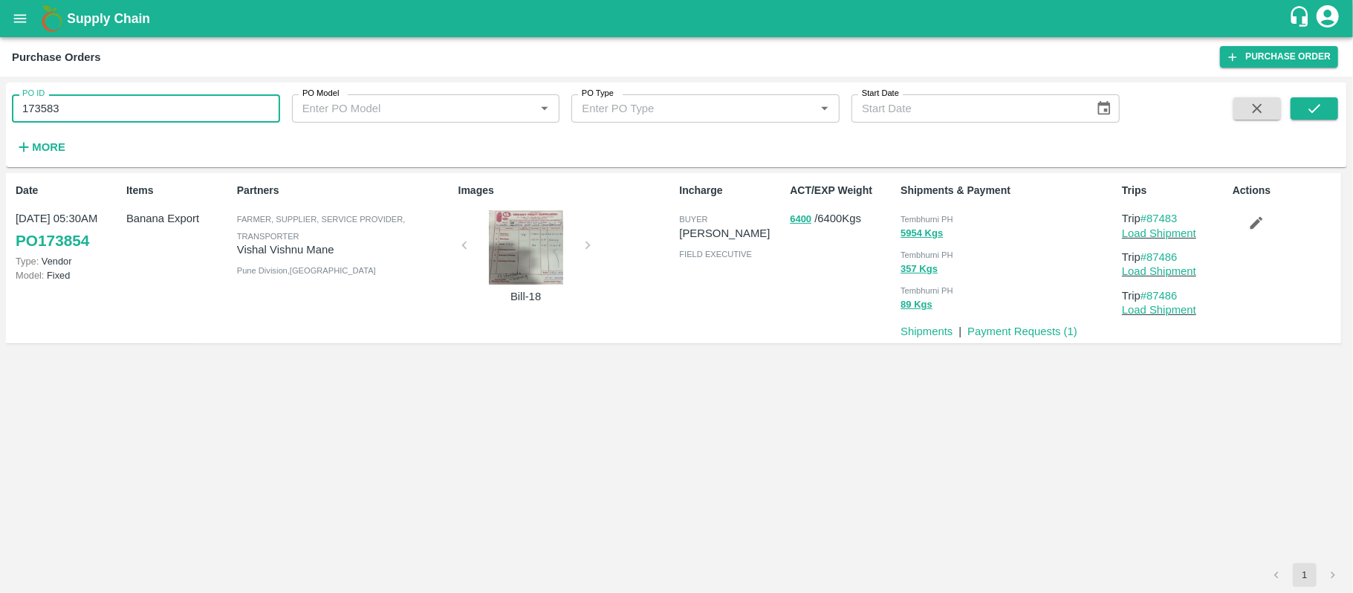
click at [182, 103] on input "173583" at bounding box center [146, 108] width 268 height 28
click at [1313, 109] on icon "submit" at bounding box center [1315, 108] width 16 height 16
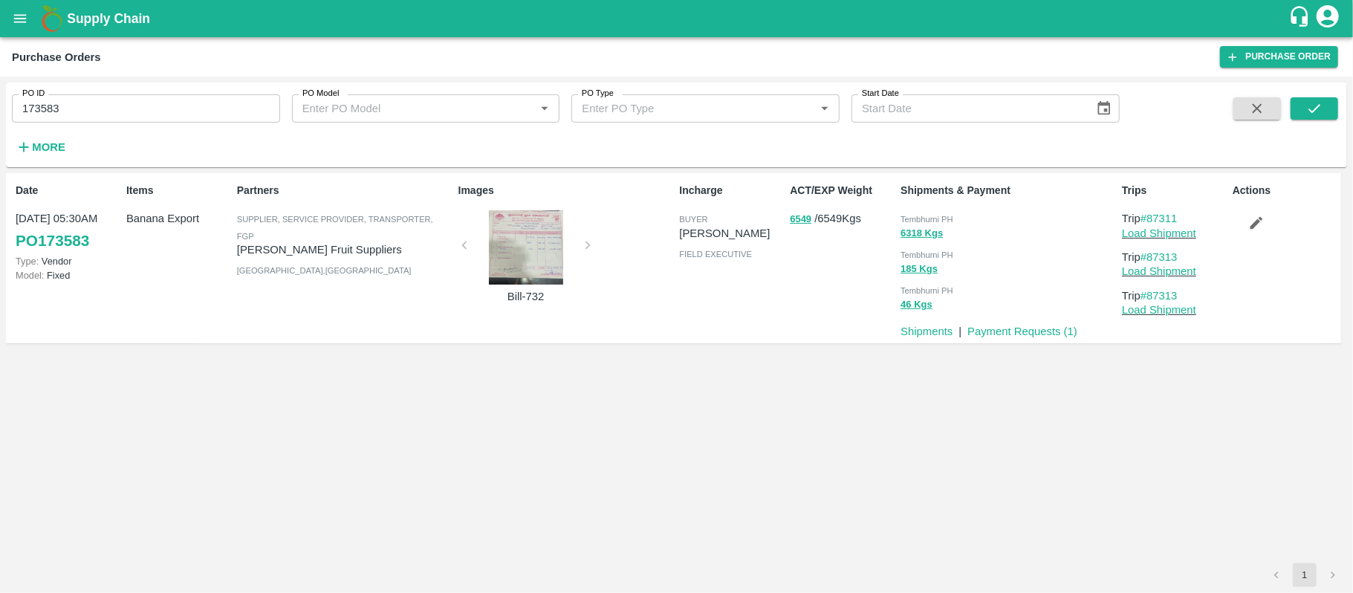
click at [935, 219] on span "Tembhurni PH" at bounding box center [927, 219] width 53 height 9
click at [196, 105] on input "173583" at bounding box center [146, 108] width 268 height 28
paste input "text"
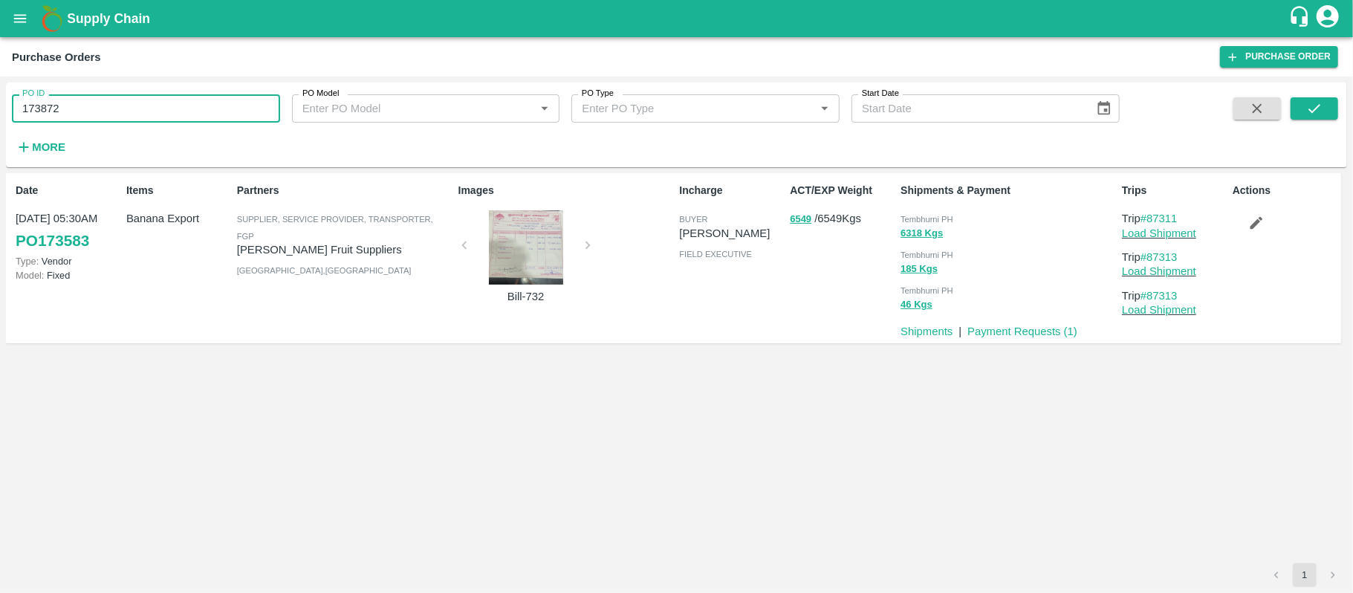
click at [196, 105] on input "173872" at bounding box center [146, 108] width 268 height 28
click at [1304, 107] on button "submit" at bounding box center [1315, 108] width 48 height 22
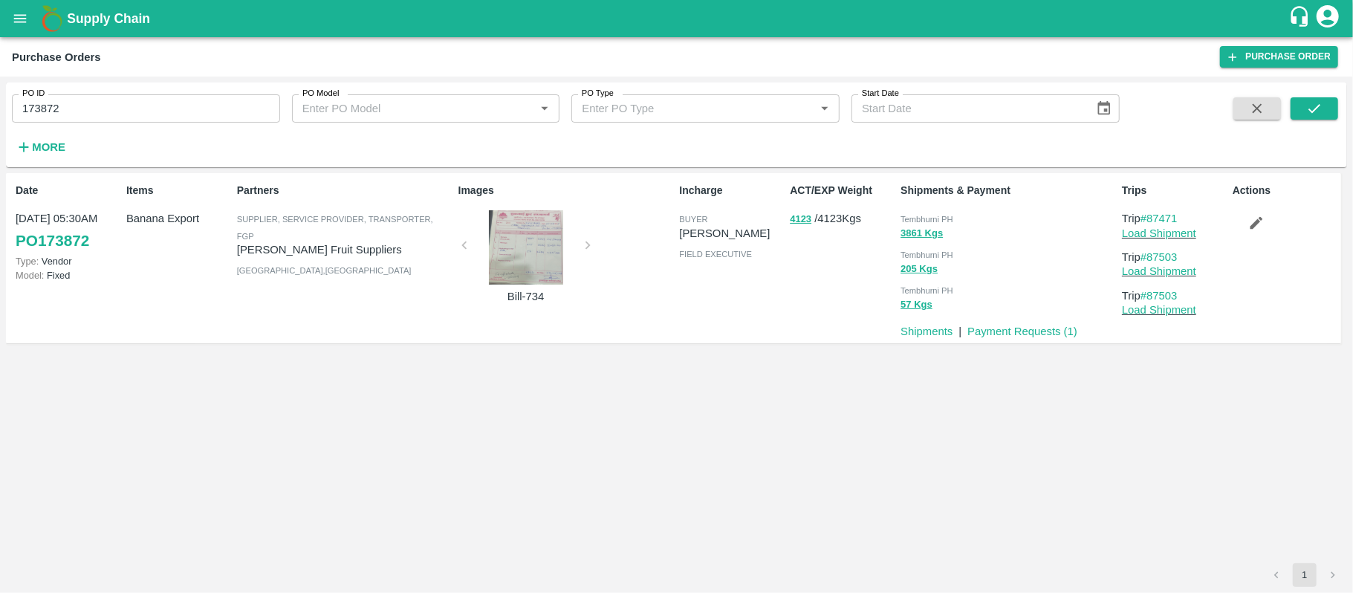
click at [949, 221] on span "Tembhurni PH" at bounding box center [927, 219] width 53 height 9
click at [170, 122] on input "173872" at bounding box center [146, 108] width 268 height 28
paste input "text"
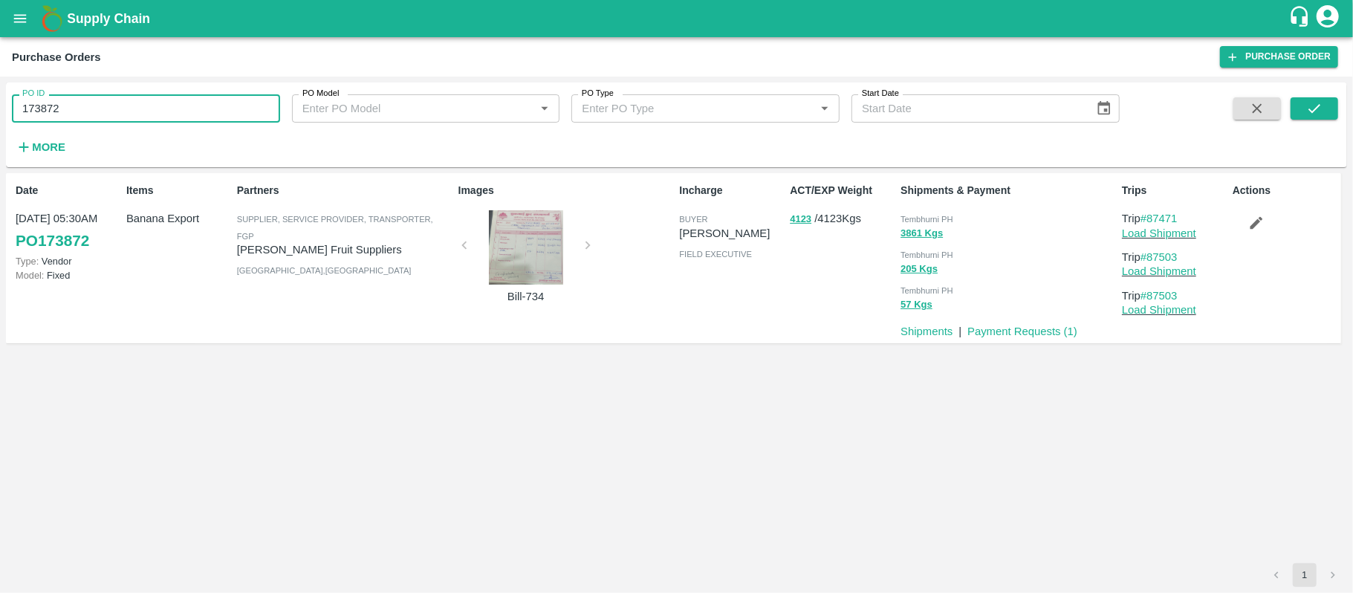
click at [170, 122] on input "173872" at bounding box center [146, 108] width 268 height 28
click at [1321, 109] on icon "submit" at bounding box center [1315, 108] width 16 height 16
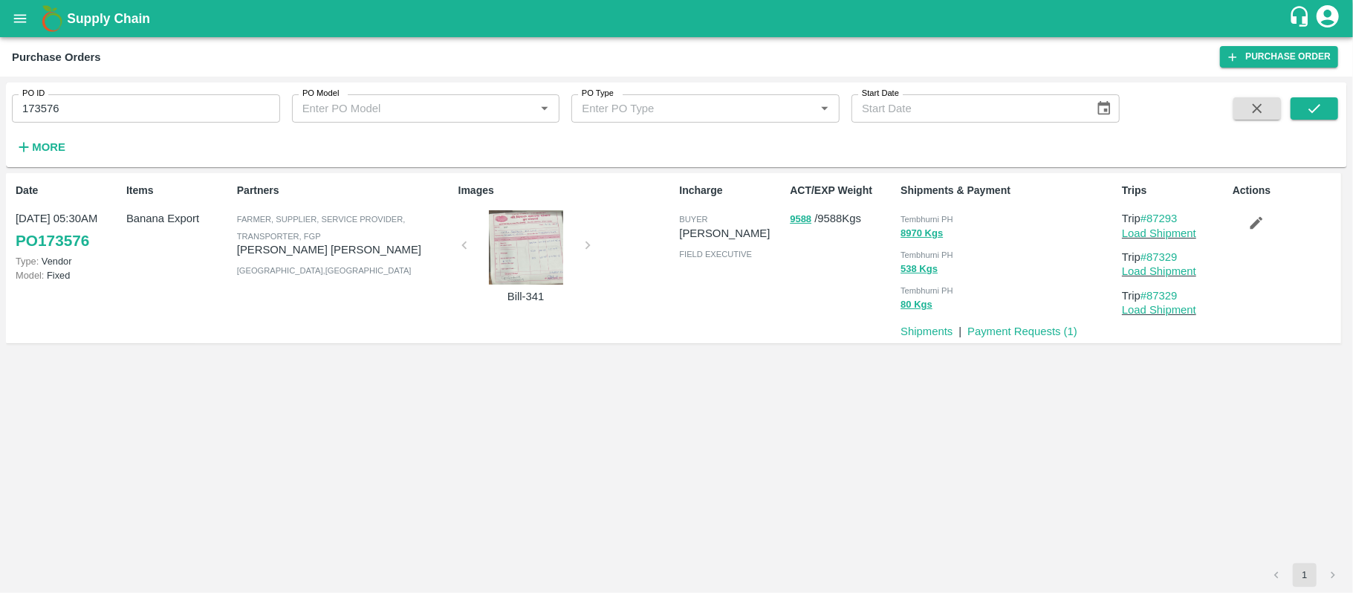
click at [949, 221] on span "Tembhurni PH" at bounding box center [927, 219] width 53 height 9
click at [948, 221] on span "Tembhurni PH" at bounding box center [927, 219] width 53 height 9
click at [191, 107] on input "173576" at bounding box center [146, 108] width 268 height 28
paste input "text"
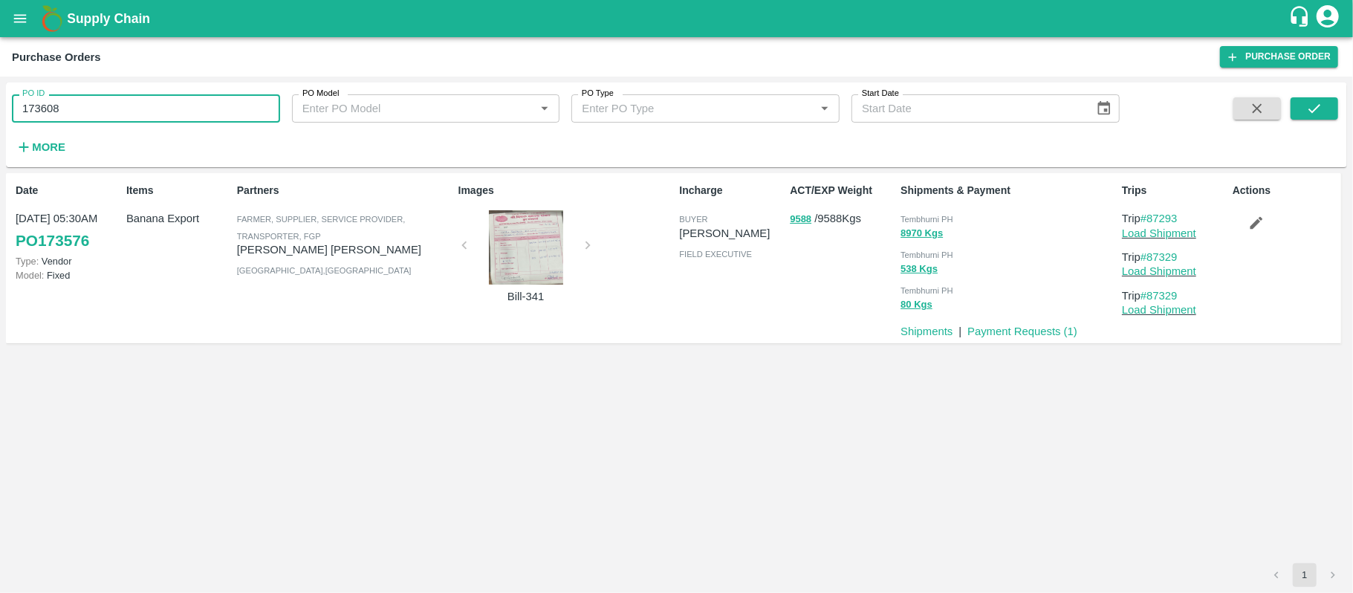
click at [191, 107] on input "173608" at bounding box center [146, 108] width 268 height 28
click at [1312, 105] on icon "submit" at bounding box center [1315, 108] width 16 height 16
click at [928, 207] on div "Tembhurni PH 2158 Kgs Tembhurni PH 130 Kgs Tembhurni PH 26 Kgs" at bounding box center [1005, 260] width 221 height 112
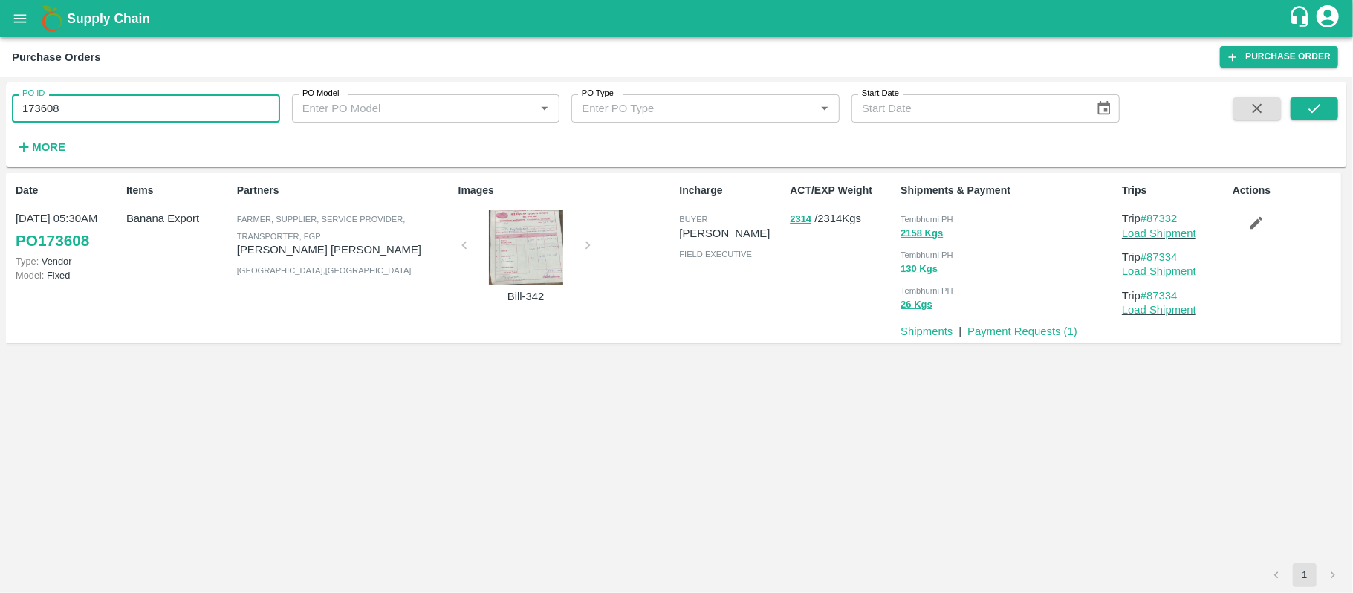
click at [173, 107] on input "173608" at bounding box center [146, 108] width 268 height 28
paste input "text"
click at [173, 107] on input "173604" at bounding box center [146, 108] width 268 height 28
click at [1310, 113] on icon "submit" at bounding box center [1315, 108] width 16 height 16
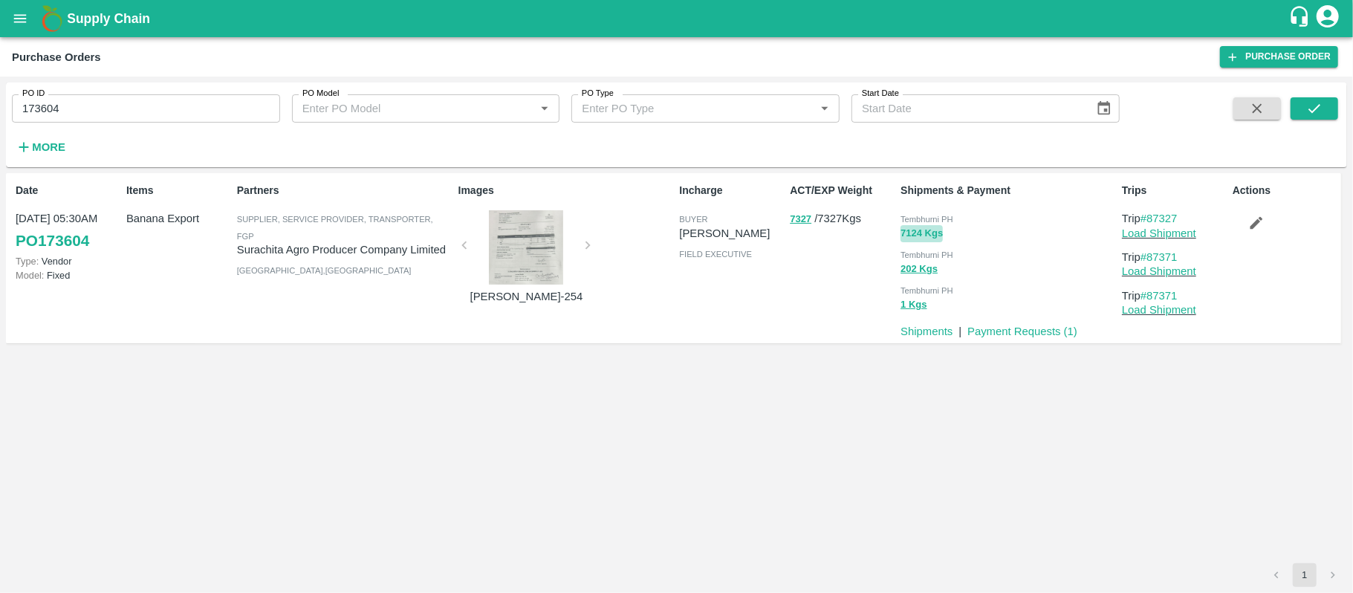
click at [943, 226] on button "7124 Kgs" at bounding box center [922, 233] width 42 height 17
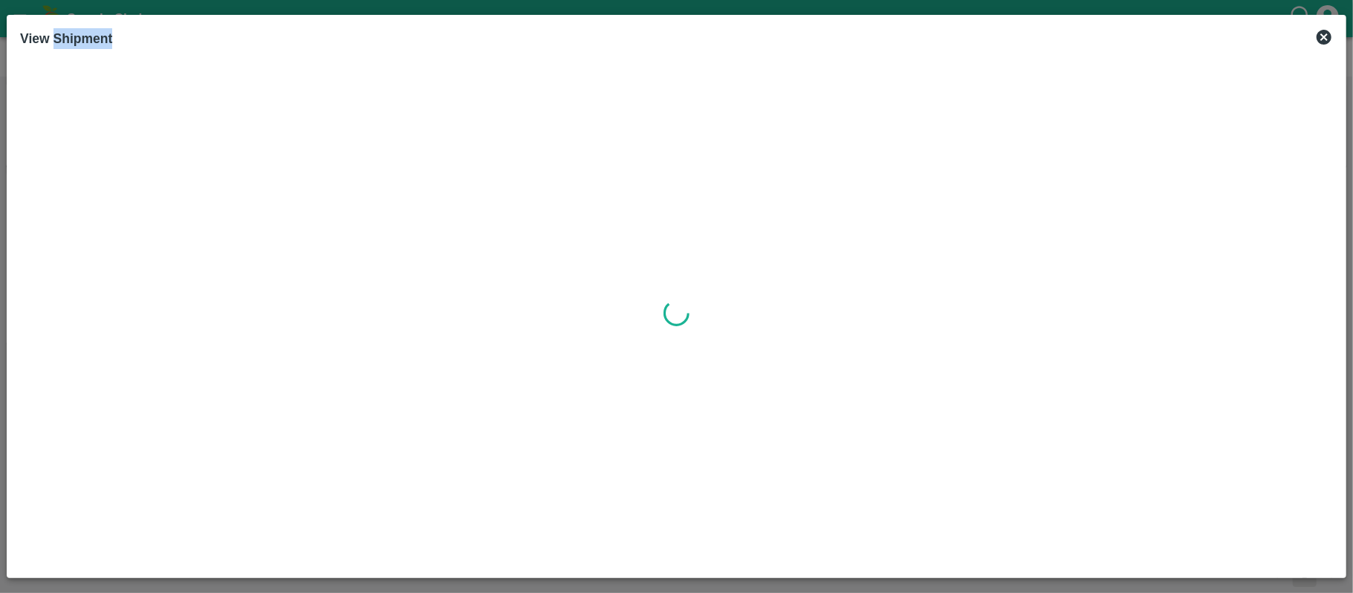
click at [943, 226] on div at bounding box center [676, 313] width 1313 height 504
click at [1327, 36] on icon at bounding box center [1324, 37] width 15 height 15
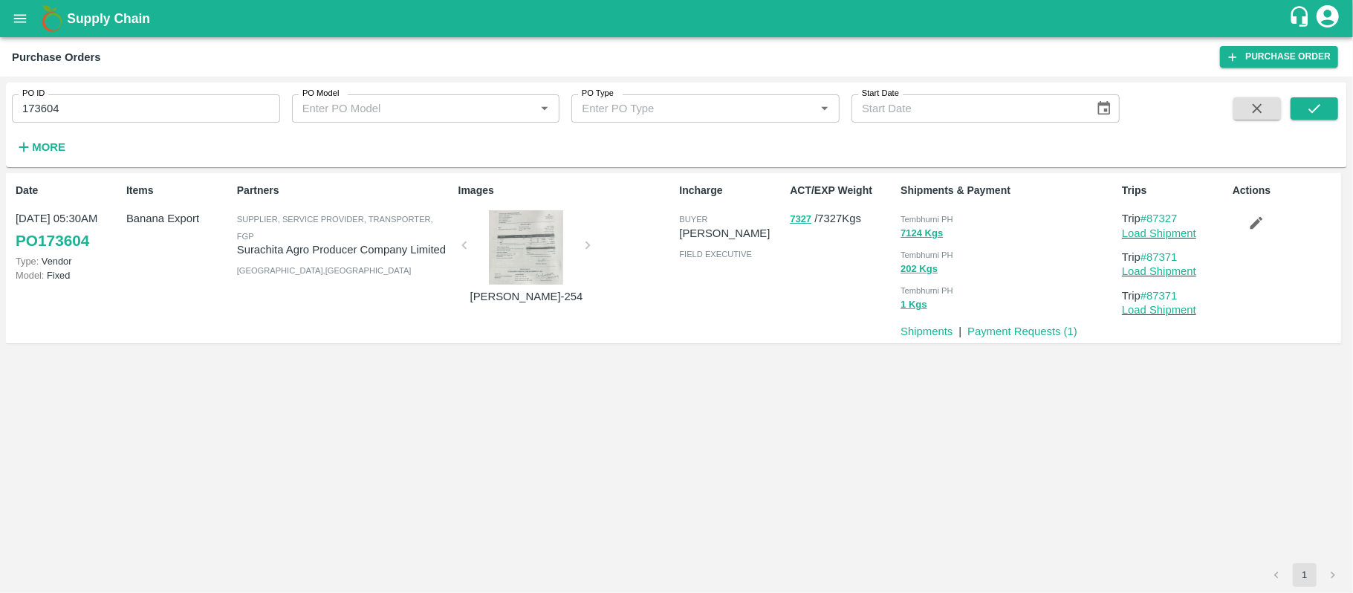
click at [951, 211] on div "Tembhurni PH" at bounding box center [1009, 218] width 216 height 16
click at [950, 211] on div "Tembhurni PH" at bounding box center [1009, 218] width 216 height 16
click at [158, 114] on input "173604" at bounding box center [146, 108] width 268 height 28
paste input "text"
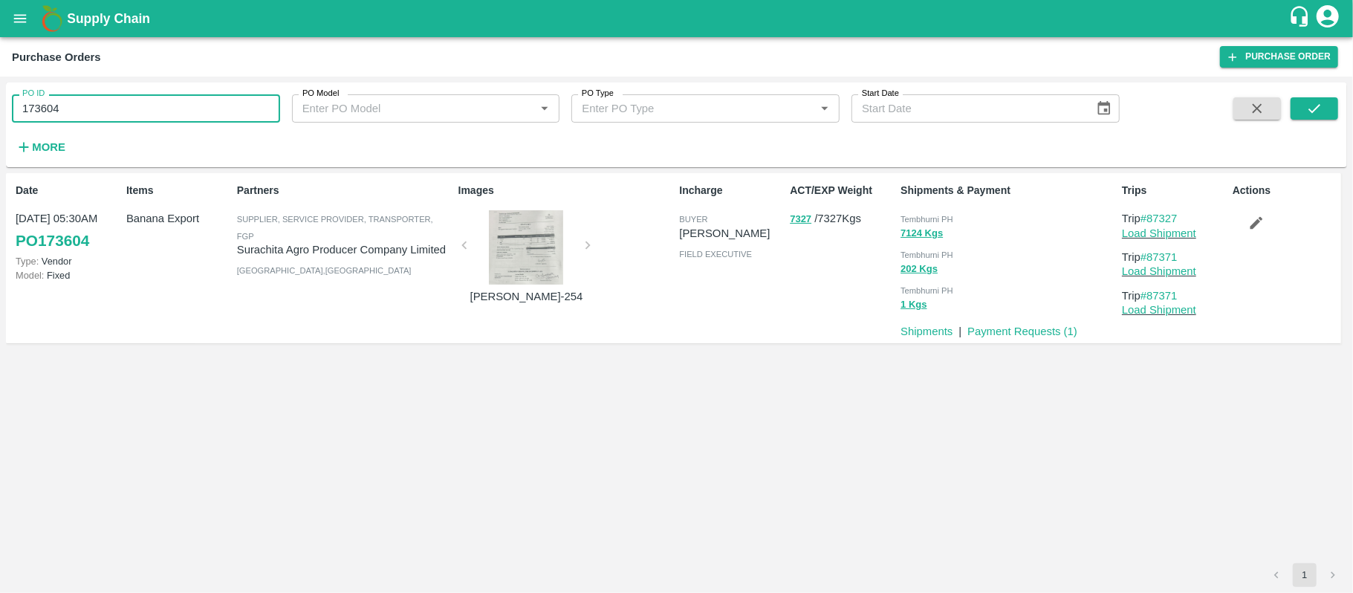
click at [158, 114] on input "173604" at bounding box center [146, 108] width 268 height 28
type input "174097"
click at [1339, 98] on div "PO ID 174097 PO ID PO Model PO Model   * PO Type PO Type   * Start Date Start D…" at bounding box center [677, 124] width 1342 height 73
click at [1320, 102] on icon "submit" at bounding box center [1315, 108] width 16 height 16
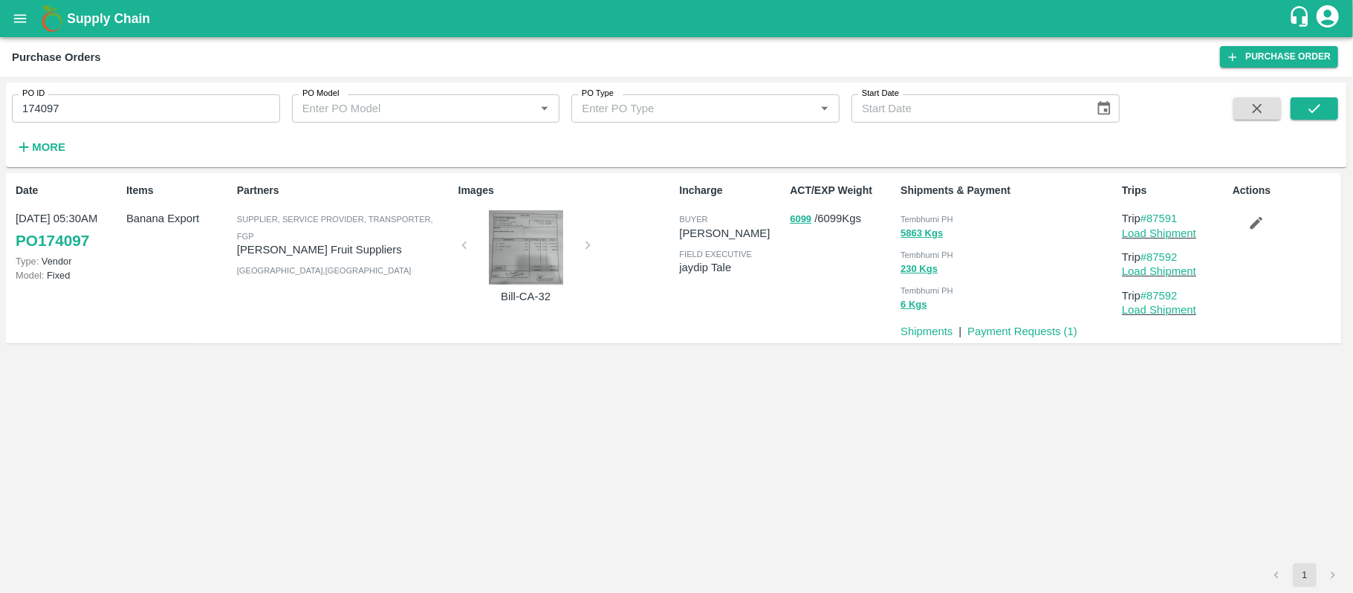
click at [931, 220] on span "Tembhurni PH" at bounding box center [927, 219] width 53 height 9
click at [608, 314] on div "Images Bill-CA-32" at bounding box center [563, 258] width 221 height 162
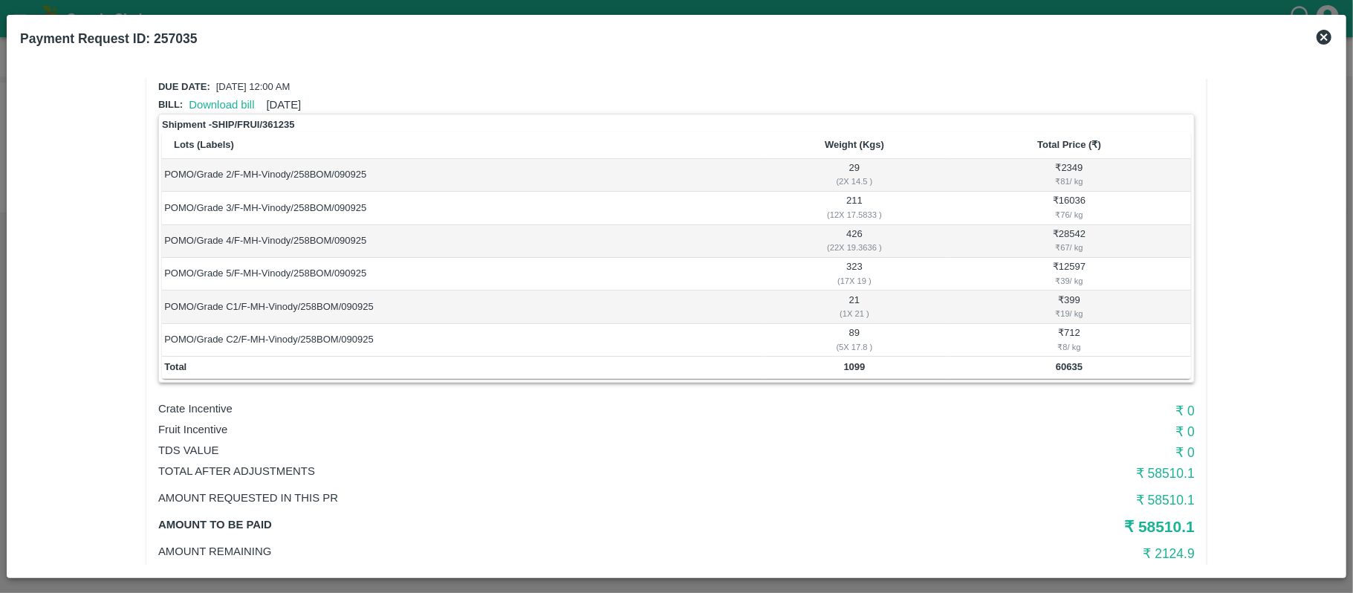
scroll to position [99, 0]
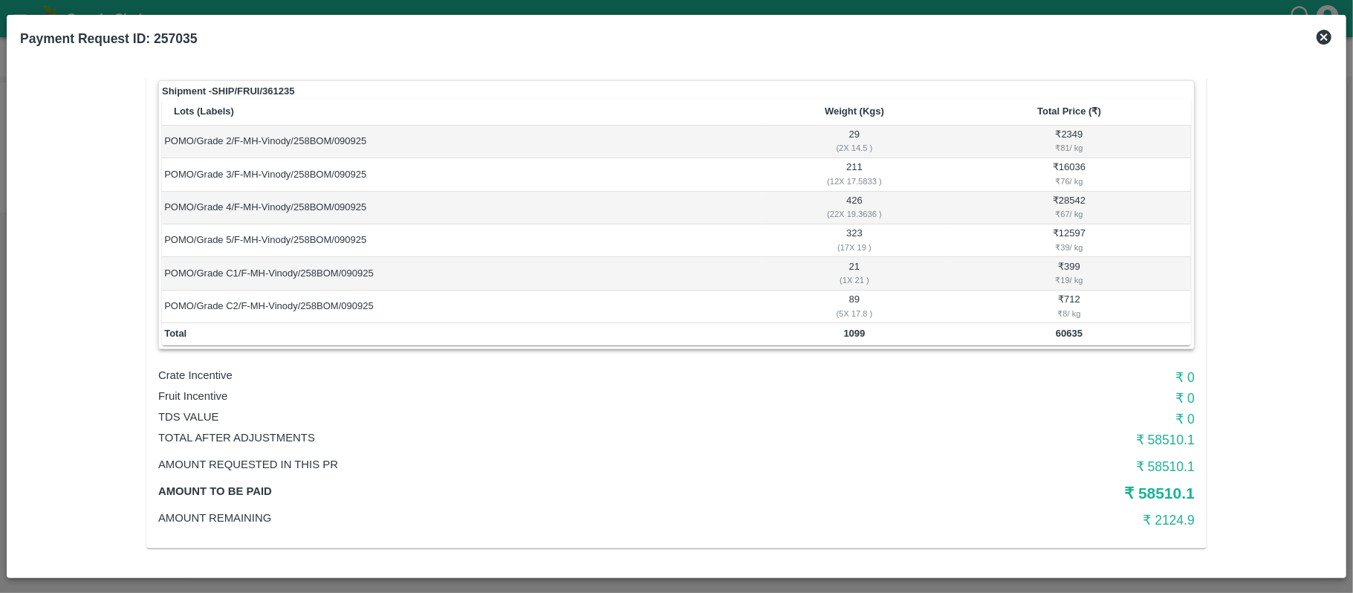
click at [1065, 331] on b "60635" at bounding box center [1069, 333] width 27 height 11
copy b "60635"
click at [830, 321] on td "89 ( 5 X 17.8 )" at bounding box center [855, 307] width 186 height 33
click at [849, 331] on b "1099" at bounding box center [855, 333] width 22 height 11
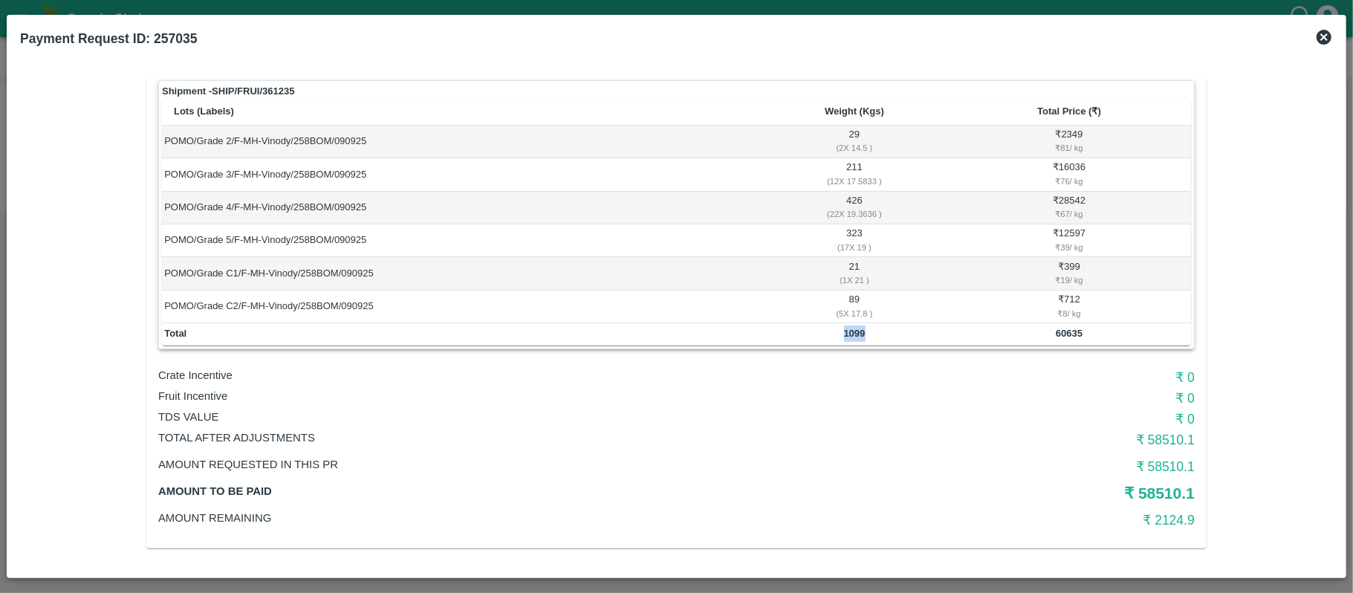
click at [850, 333] on b "1099" at bounding box center [855, 333] width 22 height 11
copy b "1099"
click at [1064, 337] on b "60635" at bounding box center [1069, 333] width 27 height 11
copy b "60635"
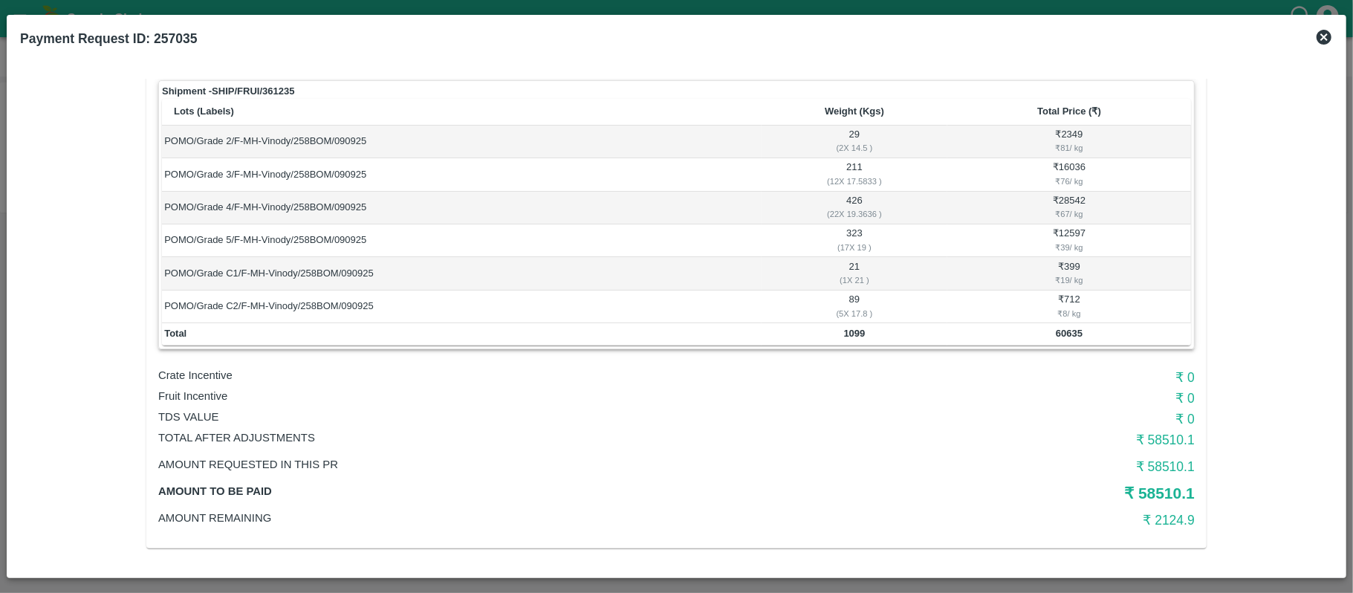
click at [856, 337] on b "1099" at bounding box center [855, 333] width 22 height 11
copy b "1099"
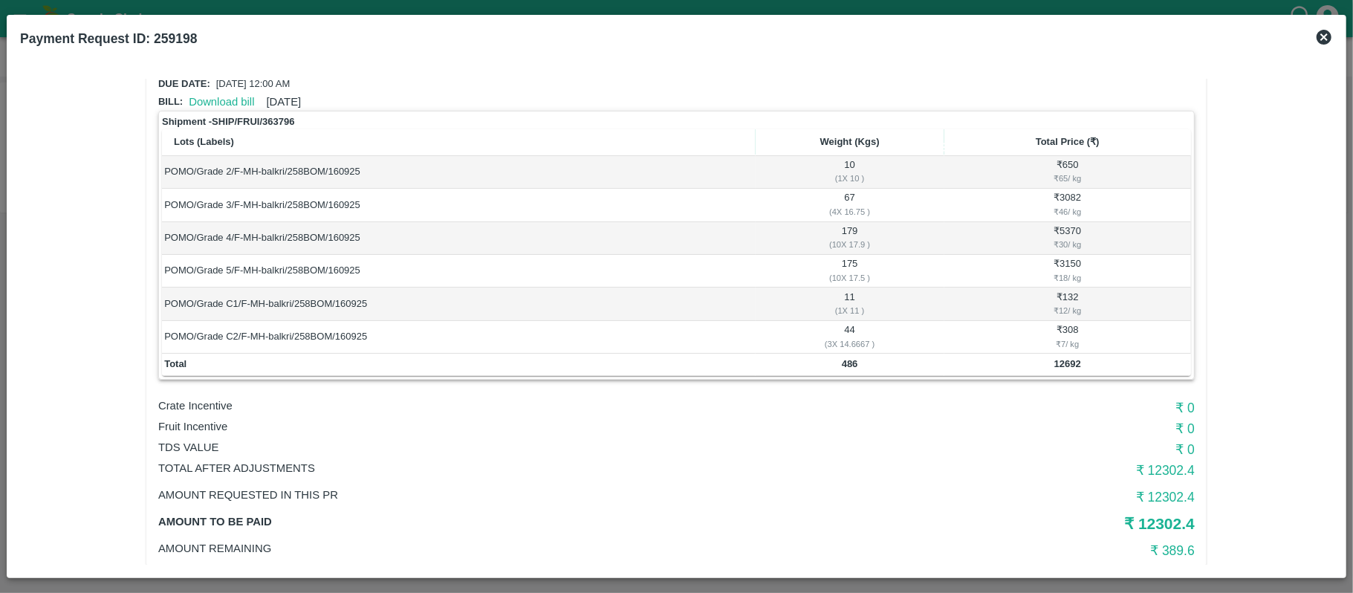
scroll to position [99, 0]
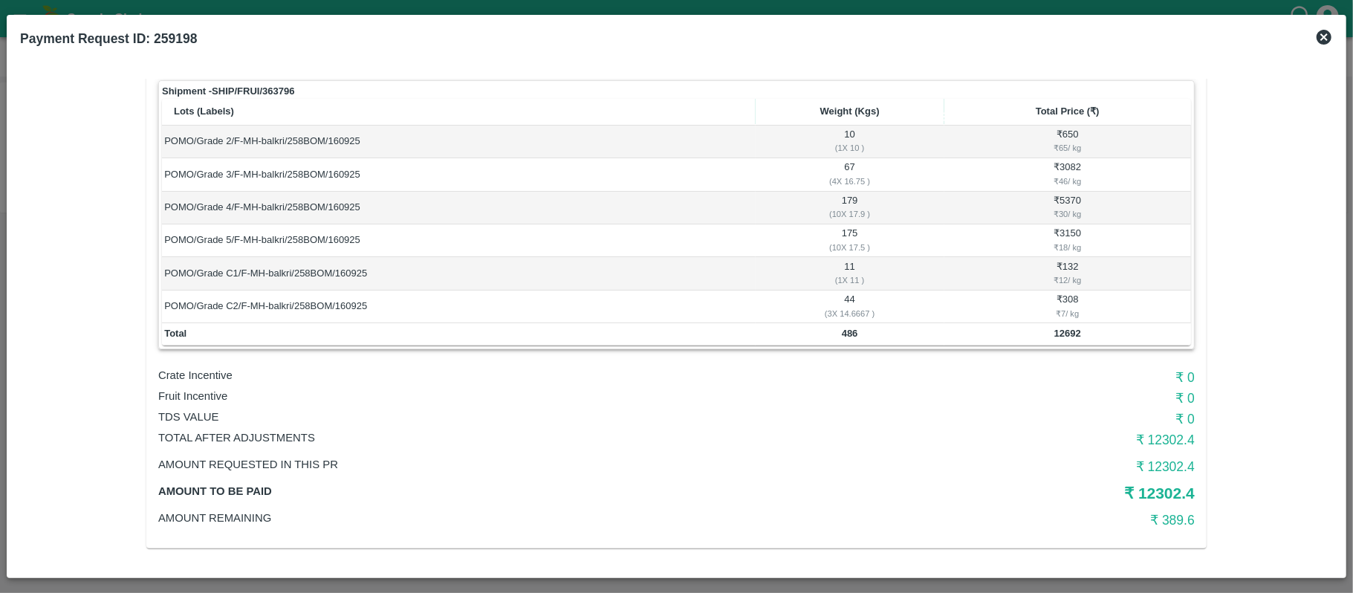
click at [845, 331] on b "486" at bounding box center [850, 333] width 16 height 11
copy b "486"
click at [1056, 328] on b "12692" at bounding box center [1068, 333] width 27 height 11
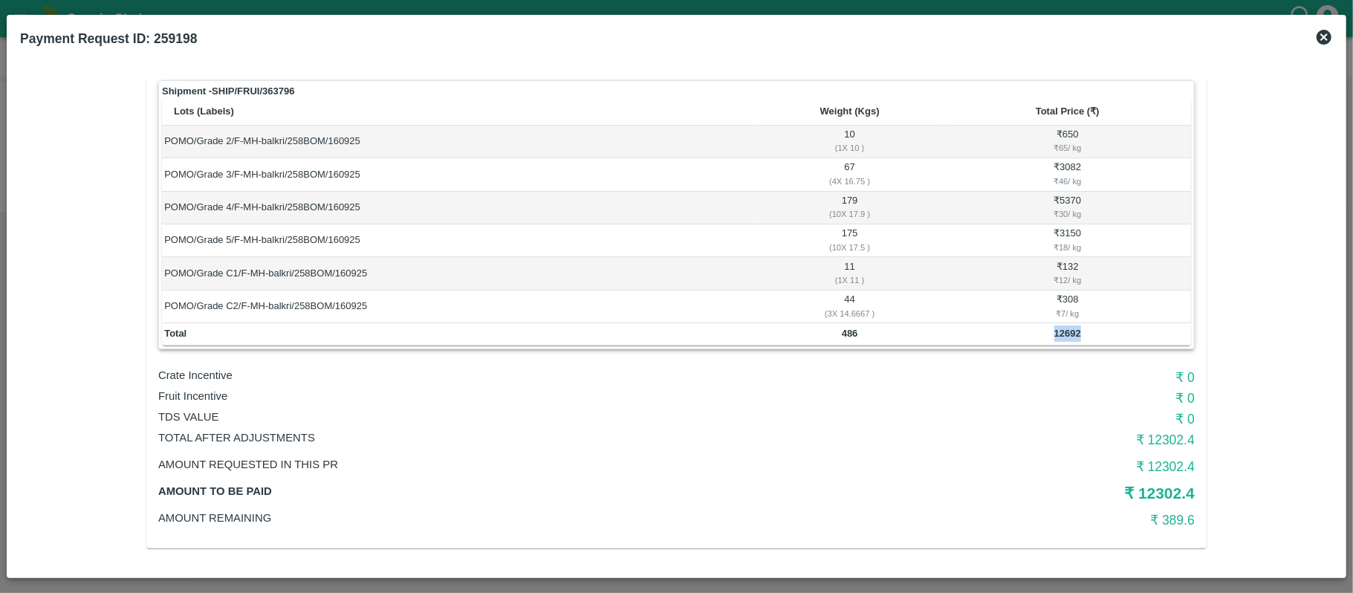
copy b "12692"
click at [856, 331] on b "486" at bounding box center [850, 333] width 16 height 11
click at [855, 331] on b "486" at bounding box center [850, 333] width 16 height 11
copy b "486"
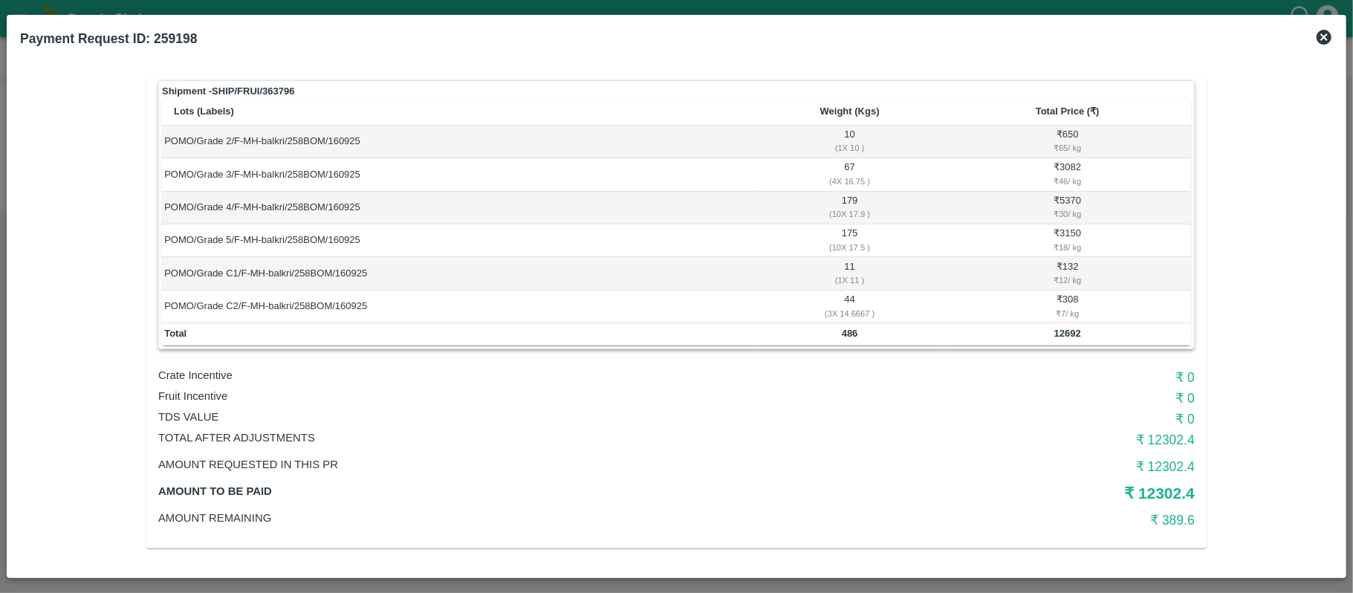
click at [868, 401] on h6 "₹ 0" at bounding box center [1022, 398] width 346 height 21
